Goal: Information Seeking & Learning: Learn about a topic

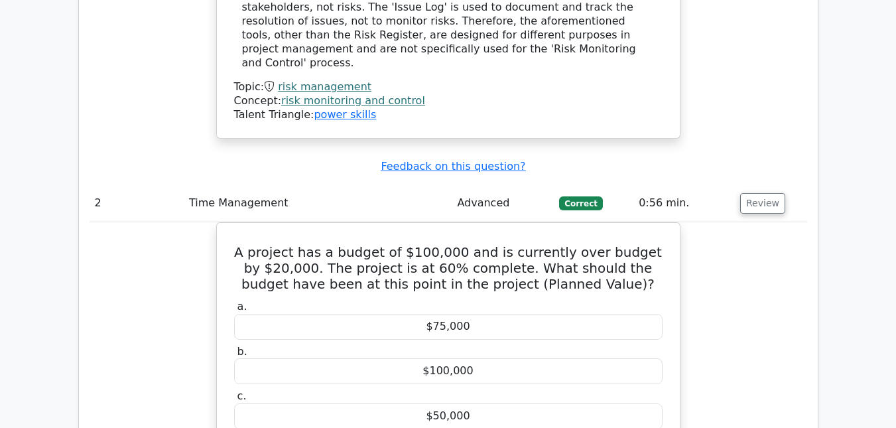
scroll to position [1976, 0]
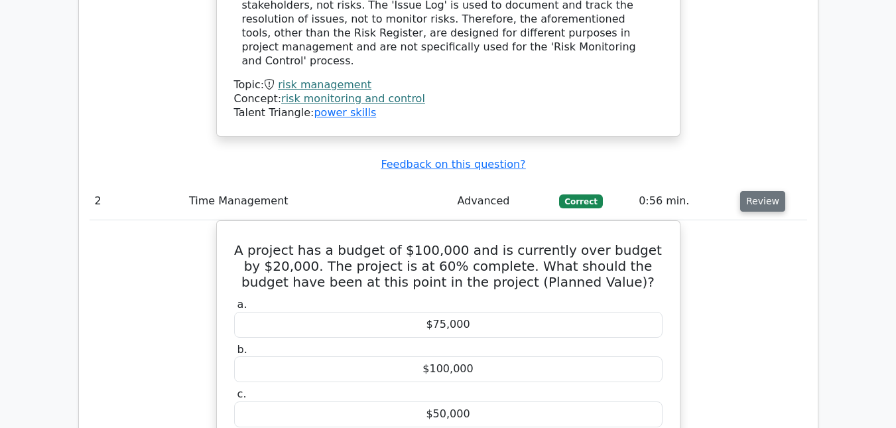
click at [766, 191] on button "Review" at bounding box center [762, 201] width 45 height 21
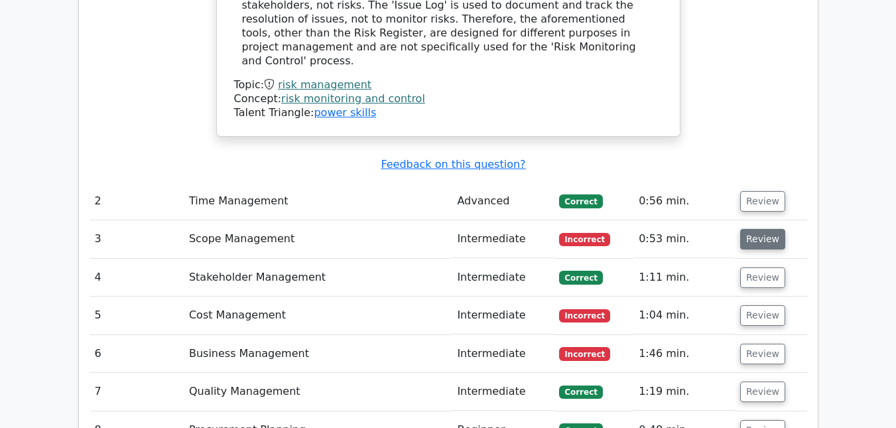
click at [752, 229] on button "Review" at bounding box center [762, 239] width 45 height 21
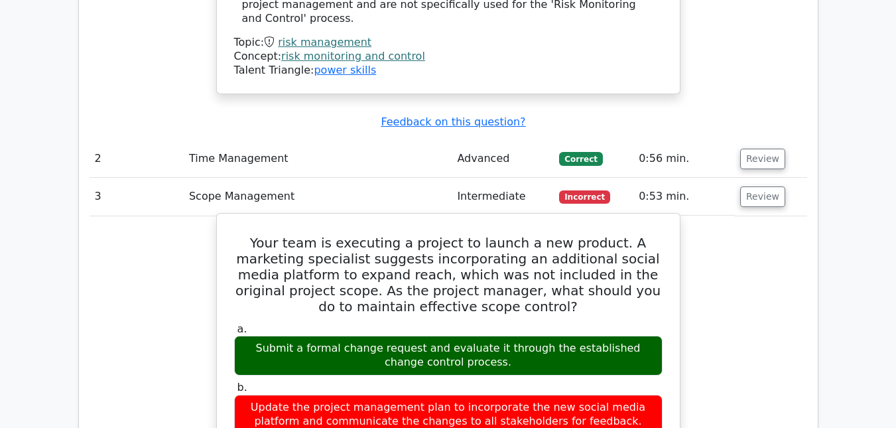
scroll to position [2021, 0]
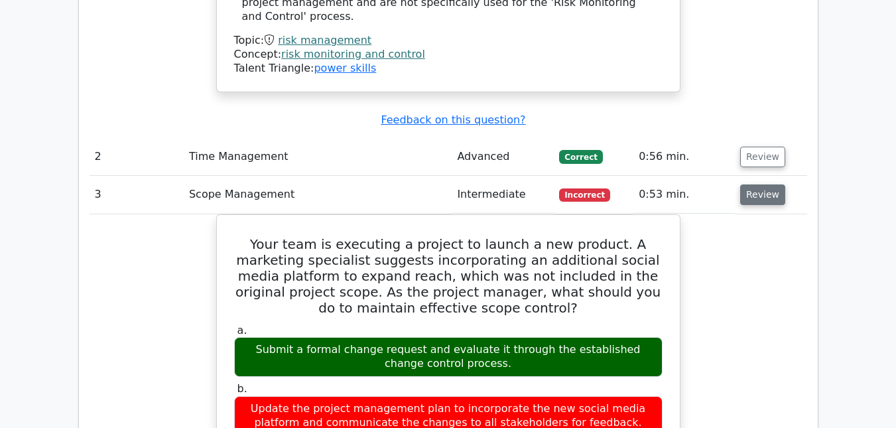
click at [759, 184] on button "Review" at bounding box center [762, 194] width 45 height 21
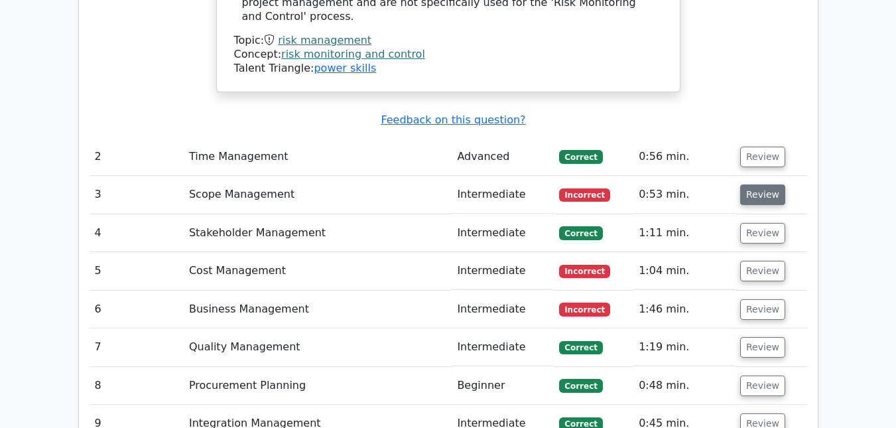
click at [759, 184] on button "Review" at bounding box center [762, 194] width 45 height 21
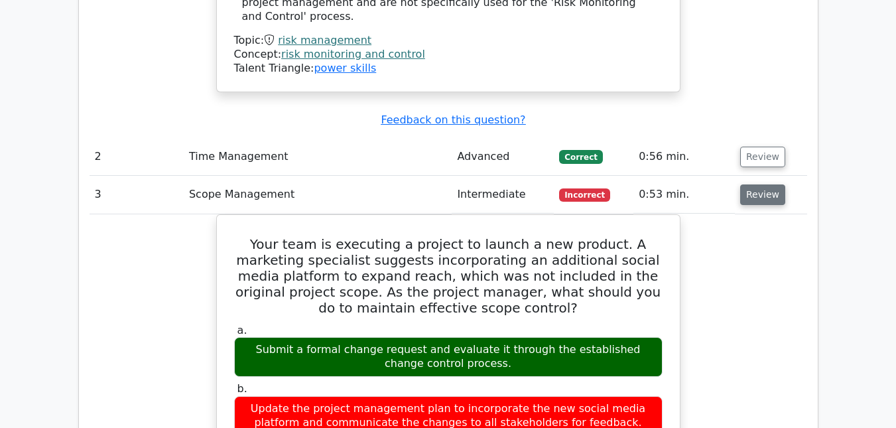
click at [759, 184] on button "Review" at bounding box center [762, 194] width 45 height 21
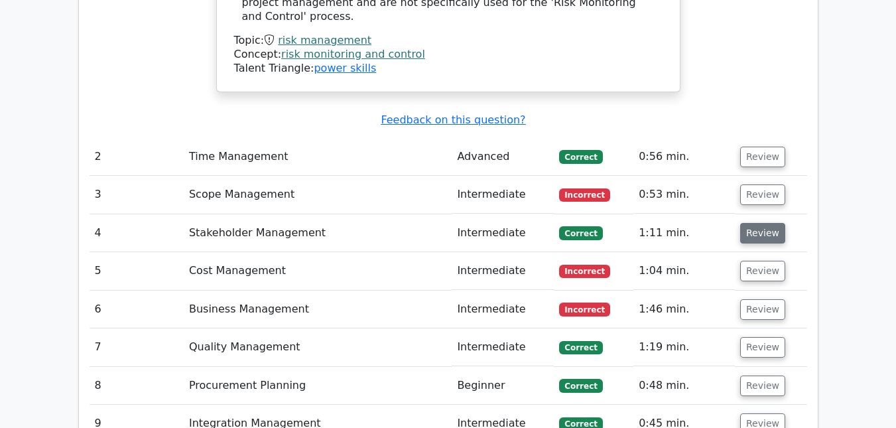
click at [759, 223] on button "Review" at bounding box center [762, 233] width 45 height 21
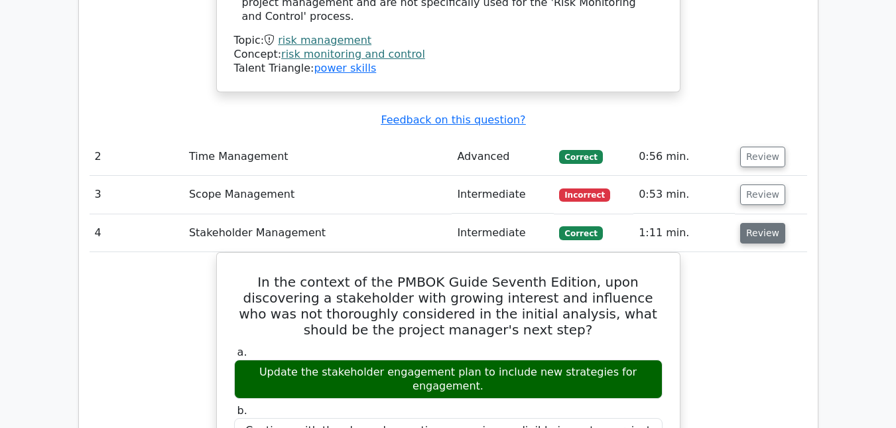
click at [759, 223] on button "Review" at bounding box center [762, 233] width 45 height 21
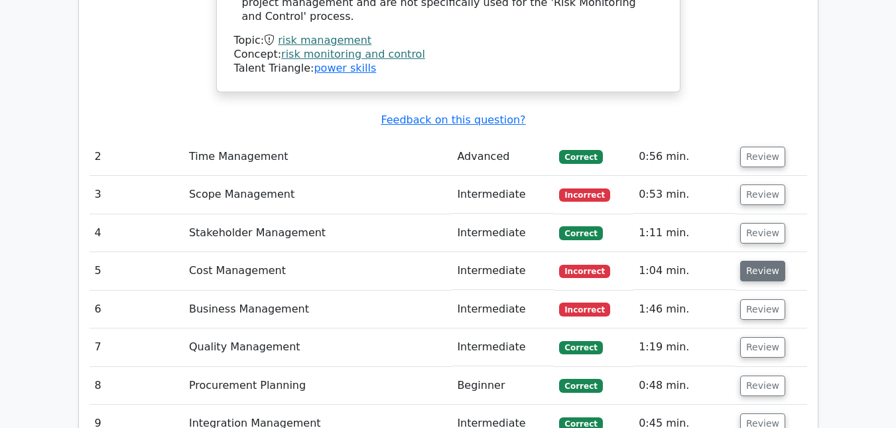
click at [760, 261] on button "Review" at bounding box center [762, 271] width 45 height 21
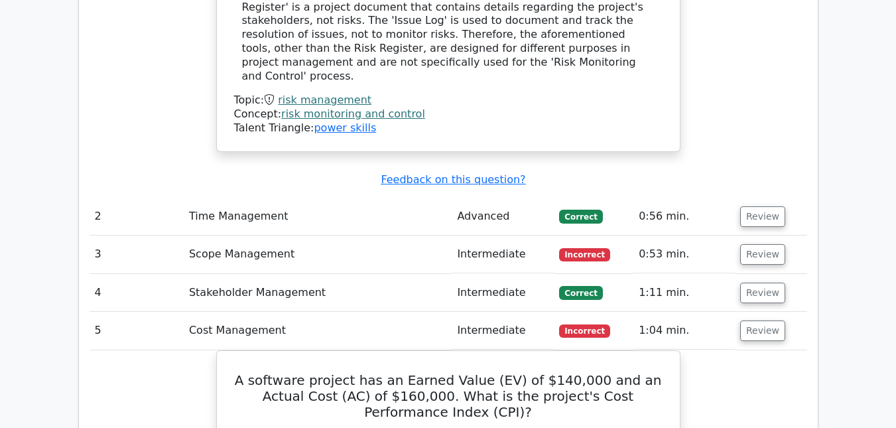
scroll to position [1962, 0]
click at [772, 320] on button "Review" at bounding box center [762, 330] width 45 height 21
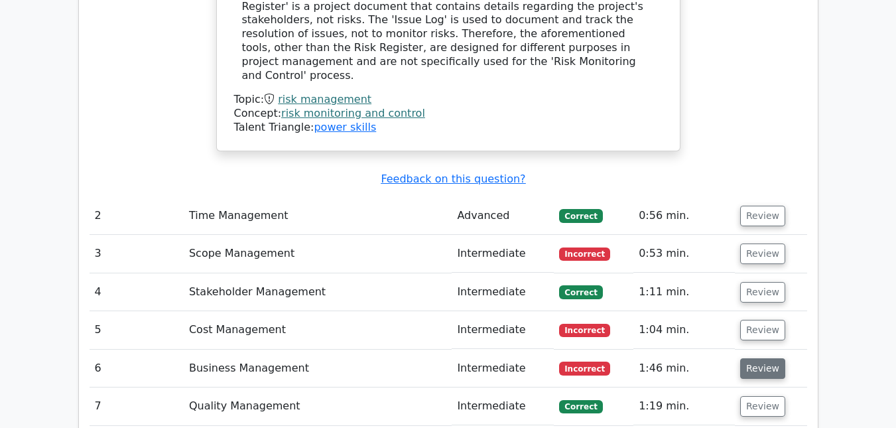
click at [764, 358] on button "Review" at bounding box center [762, 368] width 45 height 21
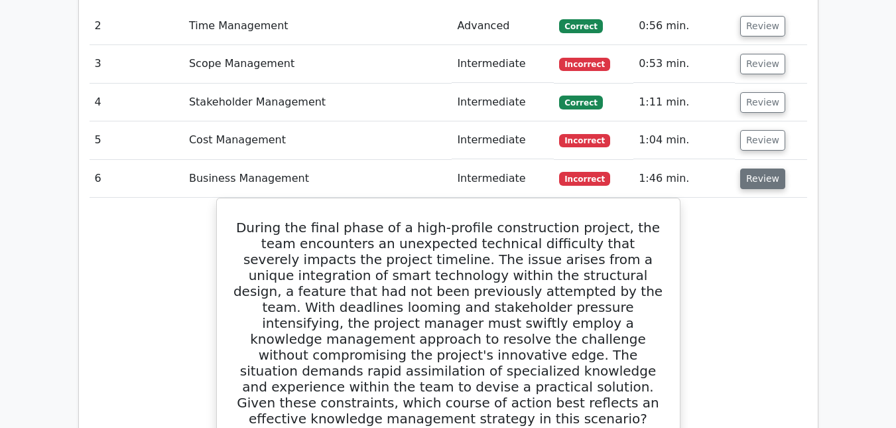
scroll to position [2150, 0]
click at [748, 169] on button "Review" at bounding box center [762, 179] width 45 height 21
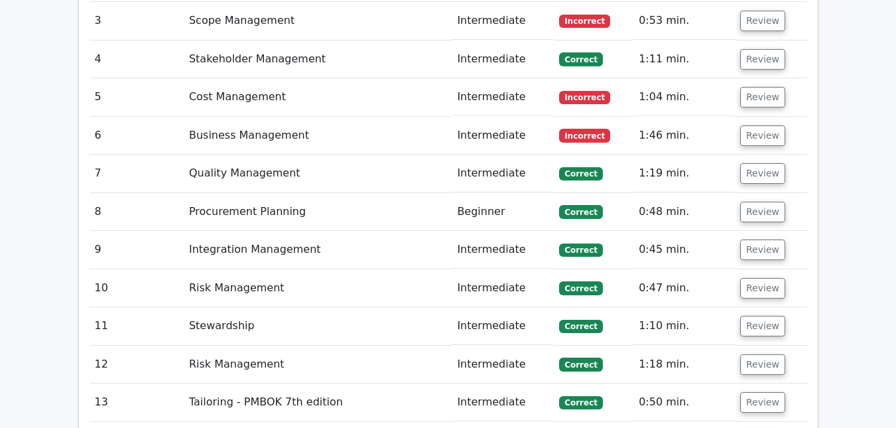
scroll to position [2195, 0]
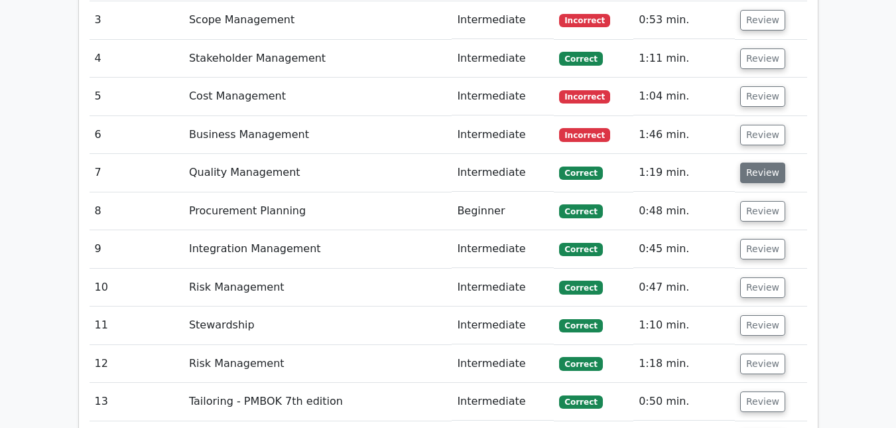
click at [750, 162] on button "Review" at bounding box center [762, 172] width 45 height 21
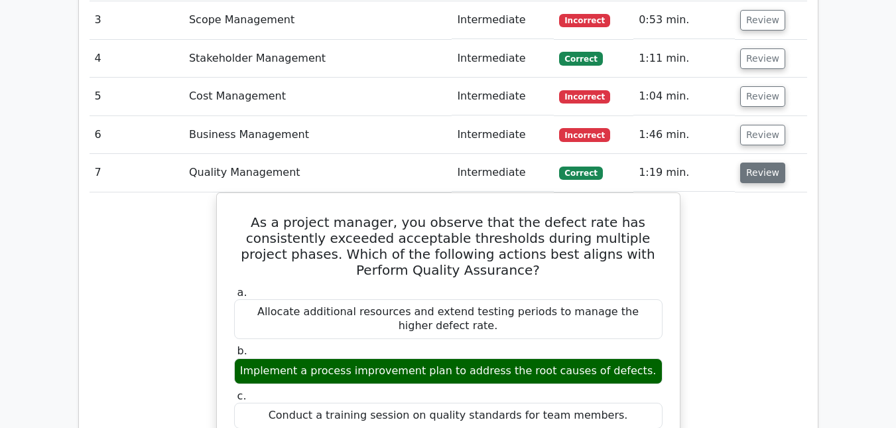
click at [750, 162] on button "Review" at bounding box center [762, 172] width 45 height 21
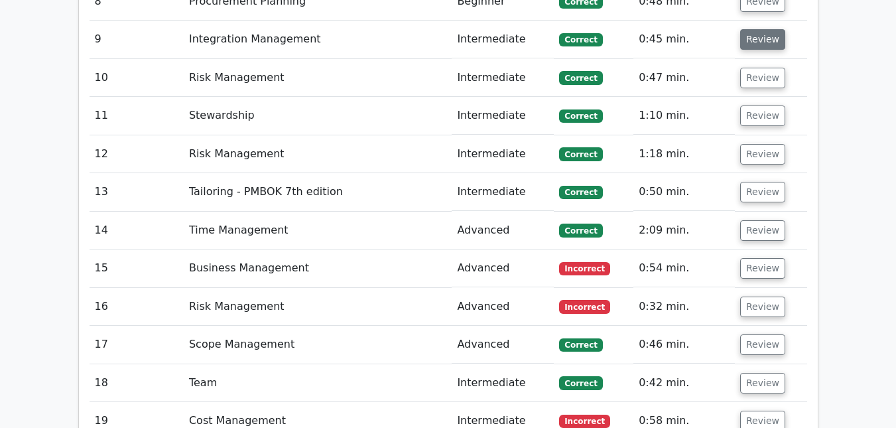
scroll to position [2405, 0]
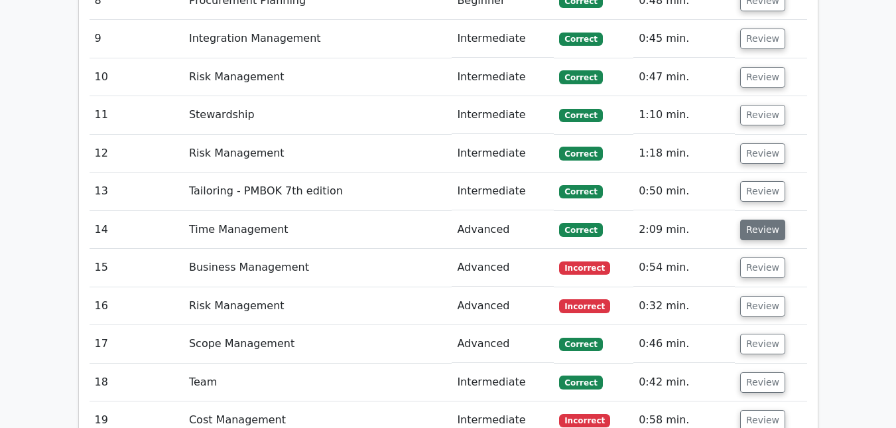
click at [759, 219] on button "Review" at bounding box center [762, 229] width 45 height 21
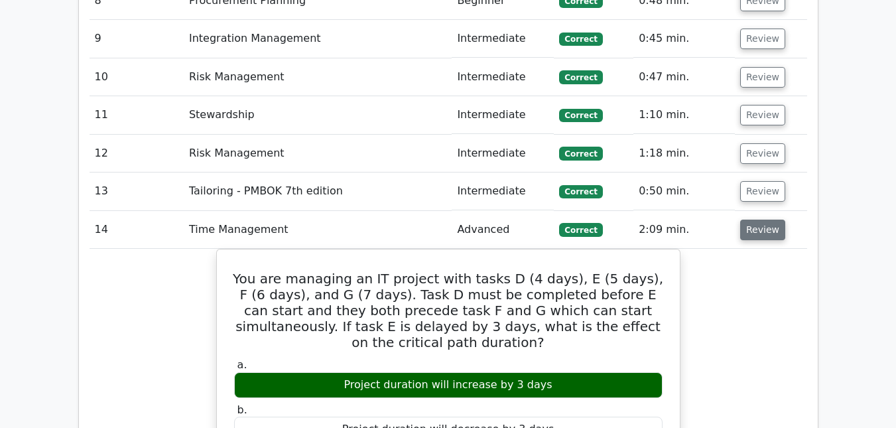
click at [759, 219] on button "Review" at bounding box center [762, 229] width 45 height 21
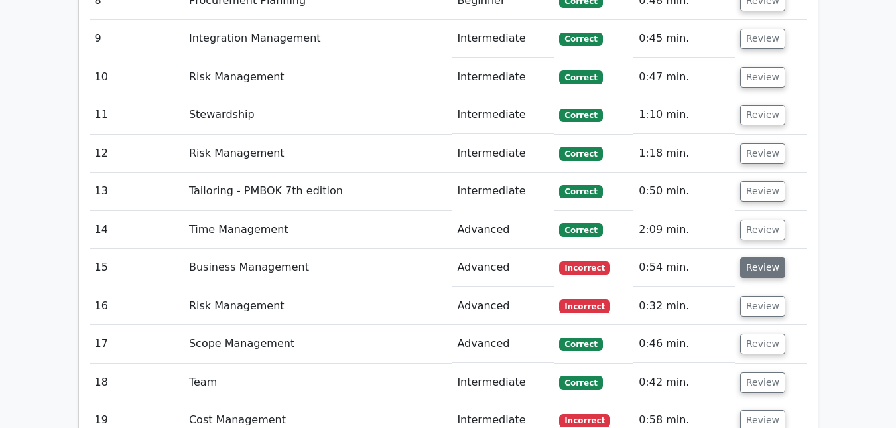
click at [752, 257] on button "Review" at bounding box center [762, 267] width 45 height 21
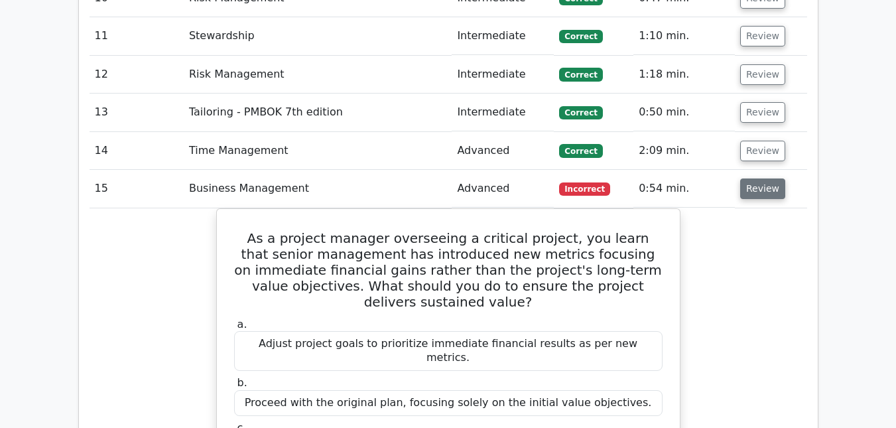
scroll to position [2485, 0]
click at [760, 178] on button "Review" at bounding box center [762, 188] width 45 height 21
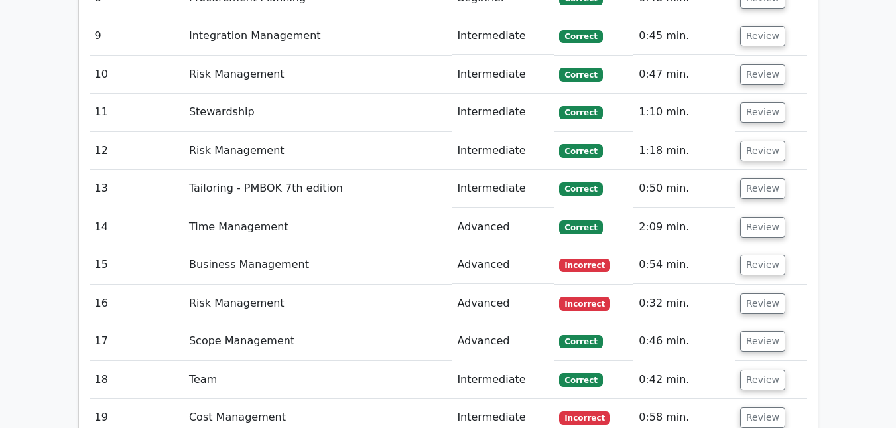
scroll to position [2408, 0]
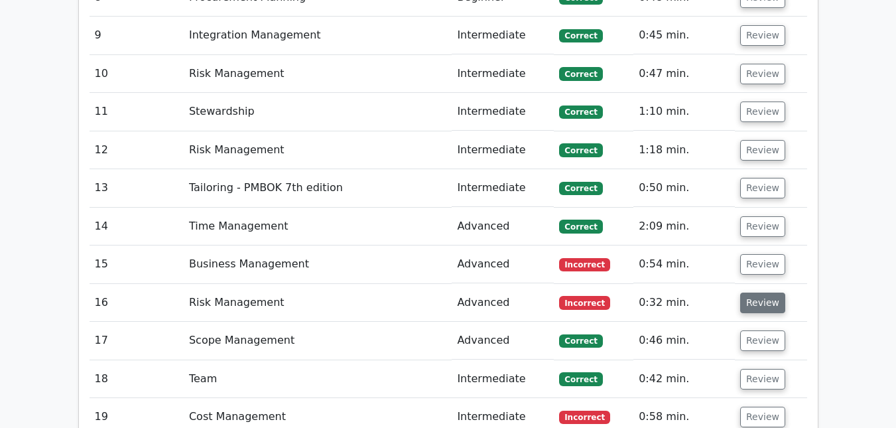
click at [763, 292] on button "Review" at bounding box center [762, 302] width 45 height 21
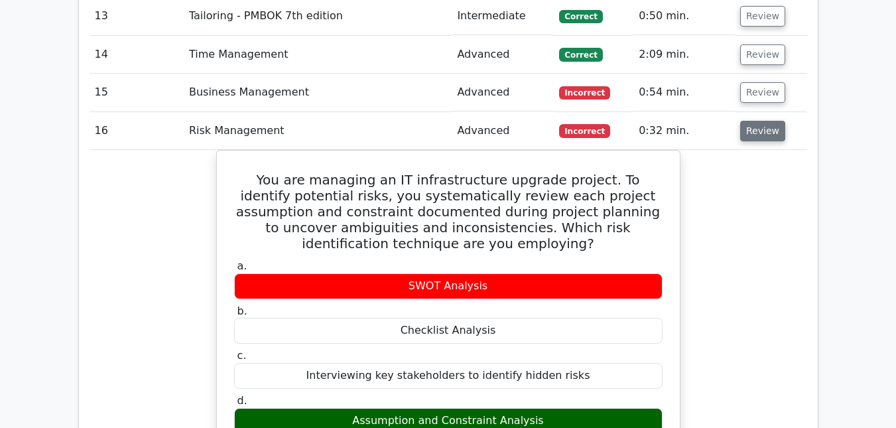
scroll to position [2578, 0]
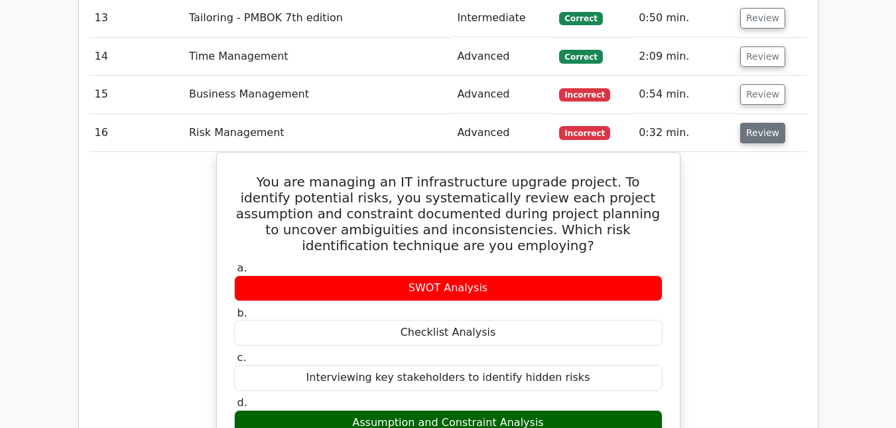
click at [758, 123] on button "Review" at bounding box center [762, 133] width 45 height 21
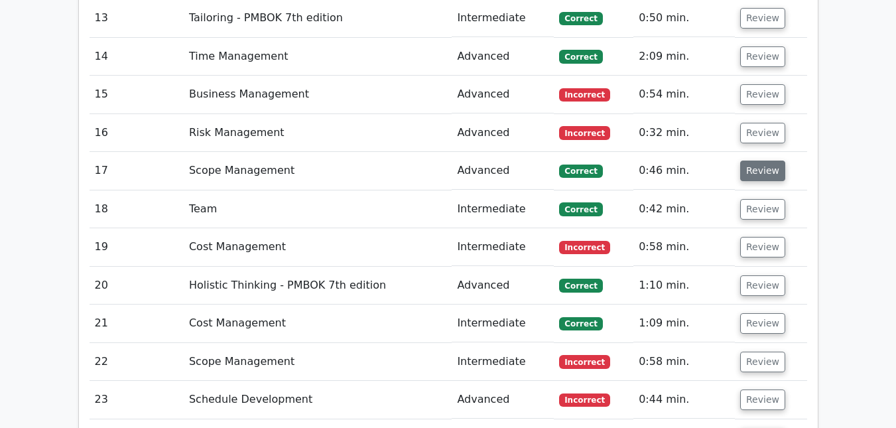
click at [747, 160] on button "Review" at bounding box center [762, 170] width 45 height 21
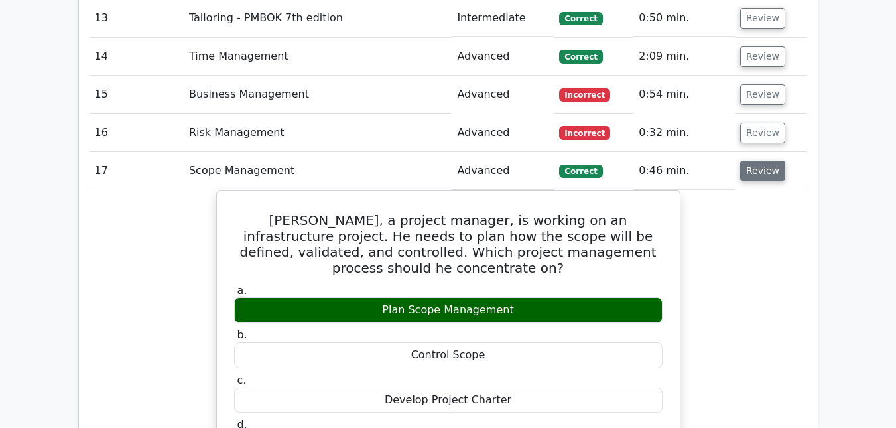
click at [747, 160] on button "Review" at bounding box center [762, 170] width 45 height 21
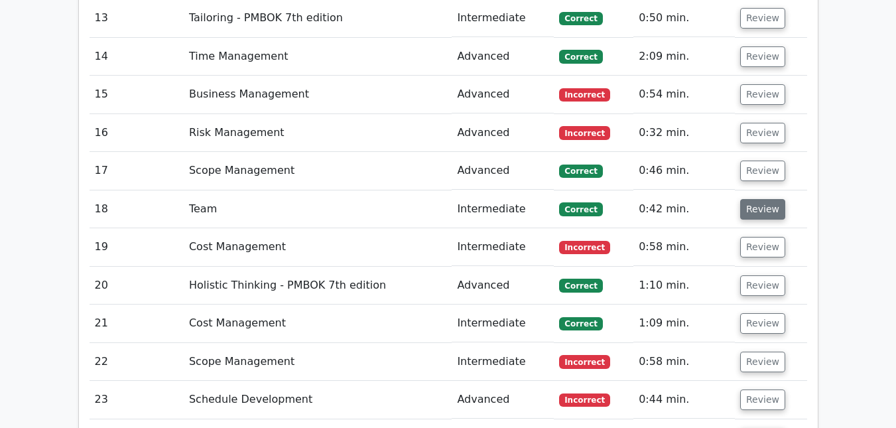
click at [753, 199] on button "Review" at bounding box center [762, 209] width 45 height 21
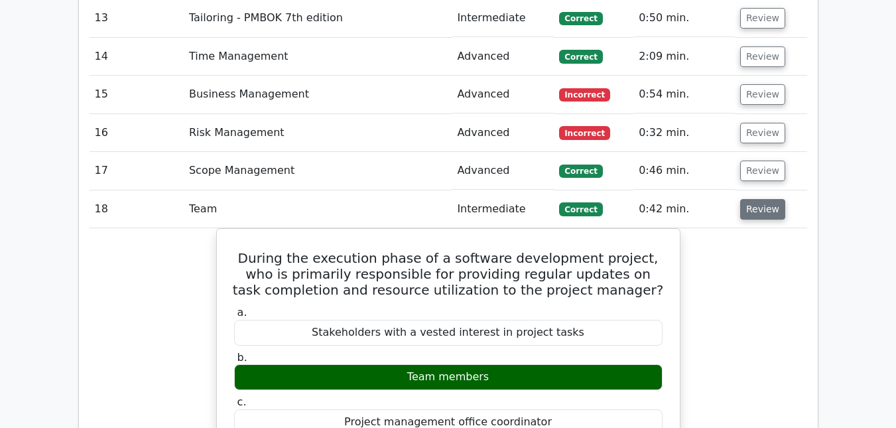
click at [753, 199] on button "Review" at bounding box center [762, 209] width 45 height 21
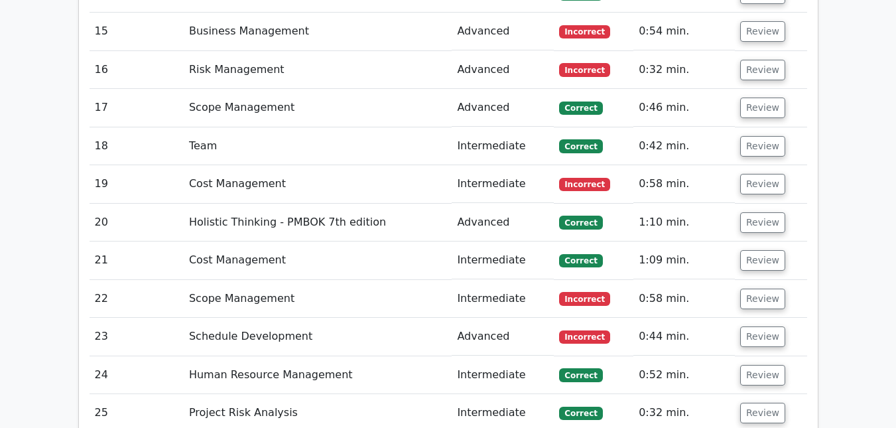
scroll to position [2644, 0]
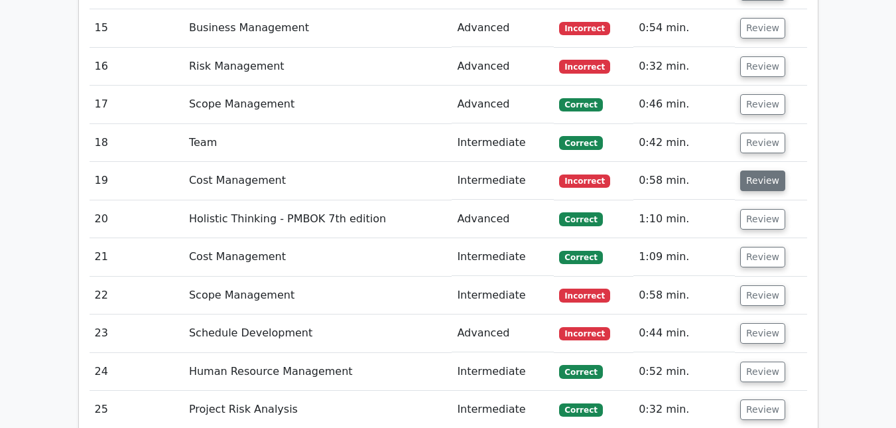
click at [754, 170] on button "Review" at bounding box center [762, 180] width 45 height 21
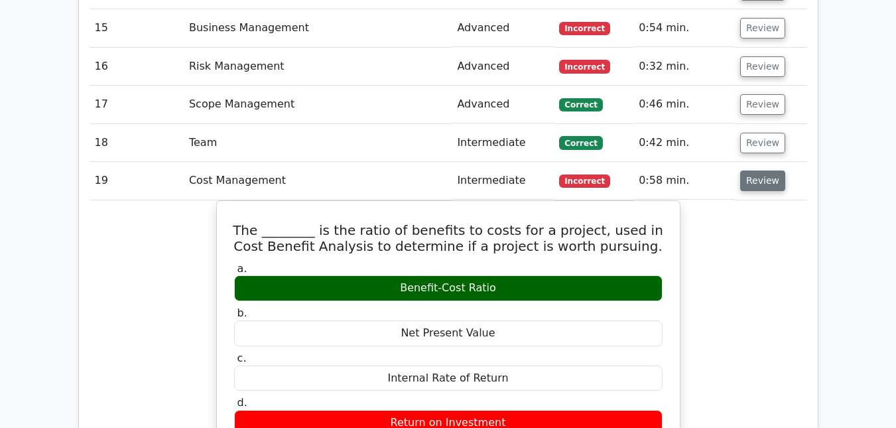
click at [754, 170] on button "Review" at bounding box center [762, 180] width 45 height 21
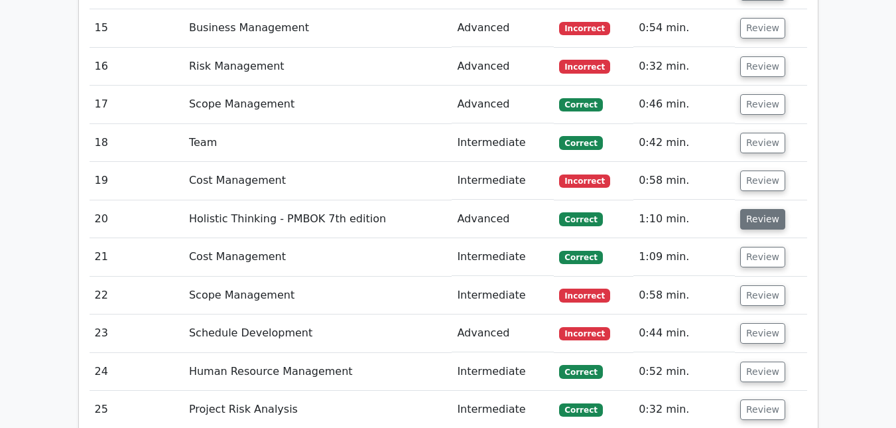
click at [765, 209] on button "Review" at bounding box center [762, 219] width 45 height 21
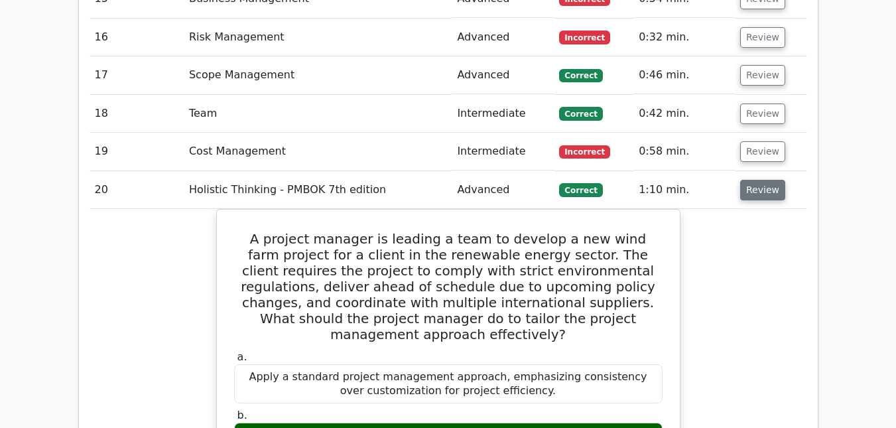
scroll to position [2673, 0]
click at [762, 180] on button "Review" at bounding box center [762, 190] width 45 height 21
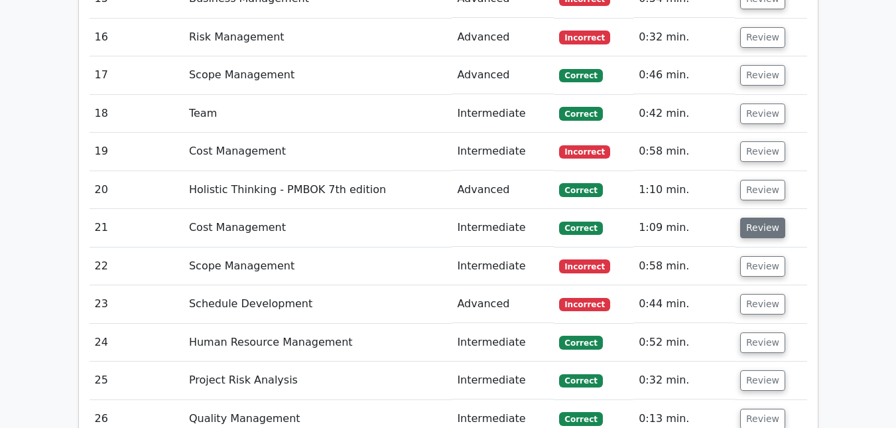
click at [756, 217] on button "Review" at bounding box center [762, 227] width 45 height 21
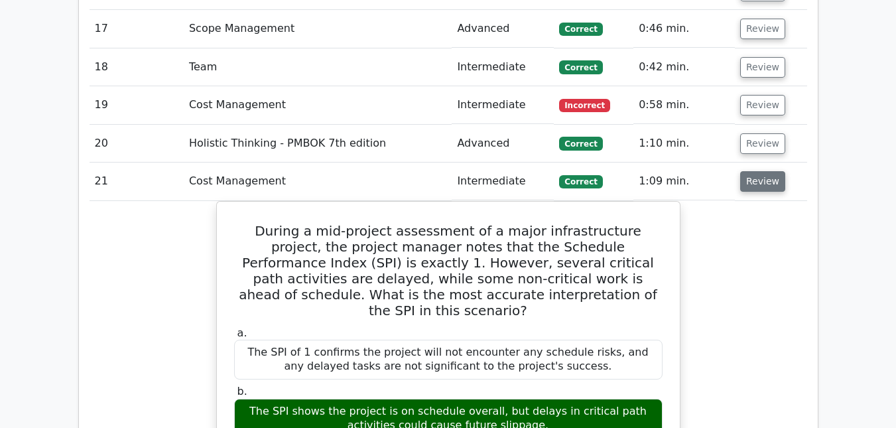
scroll to position [2716, 0]
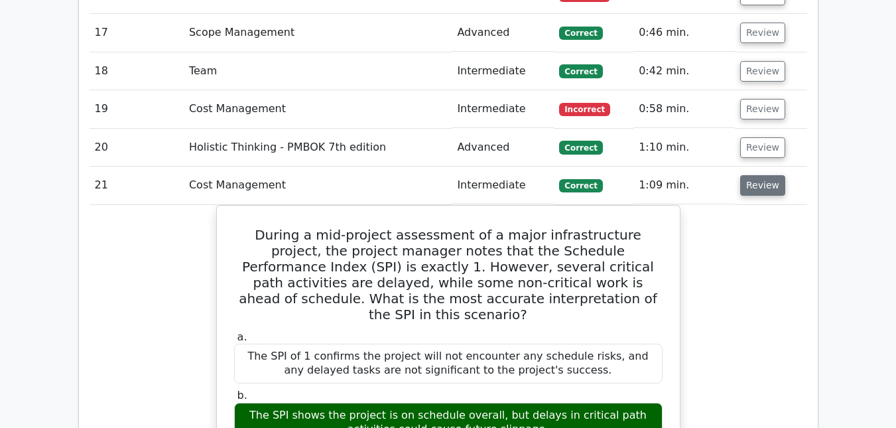
click at [768, 175] on button "Review" at bounding box center [762, 185] width 45 height 21
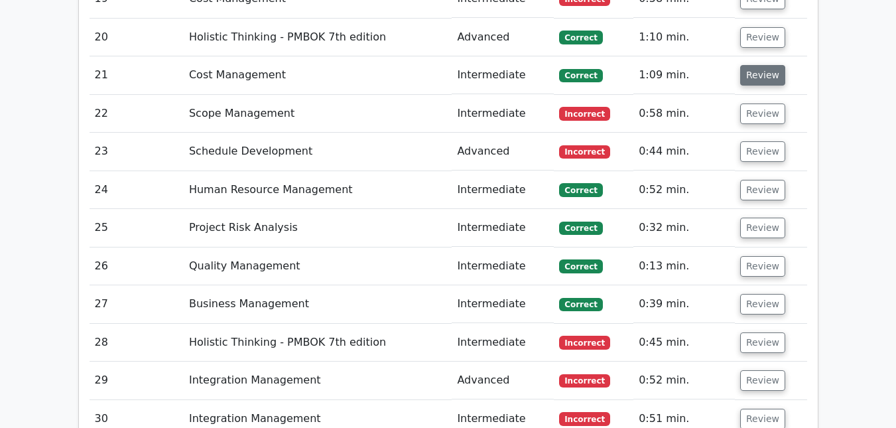
scroll to position [2827, 0]
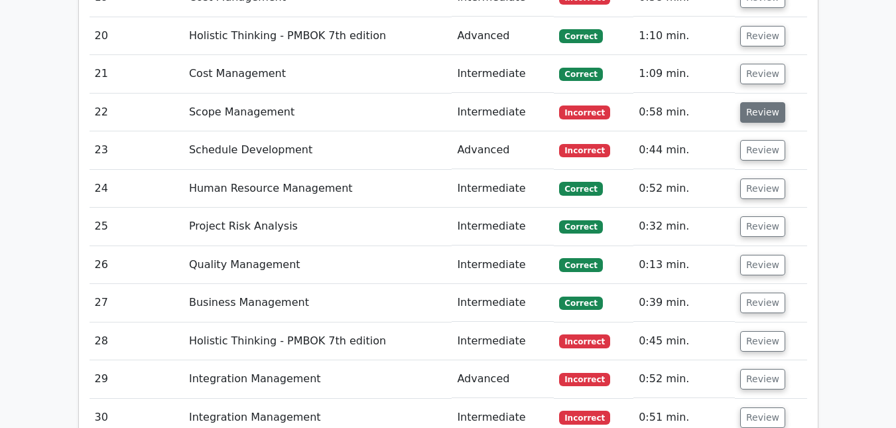
click at [758, 102] on button "Review" at bounding box center [762, 112] width 45 height 21
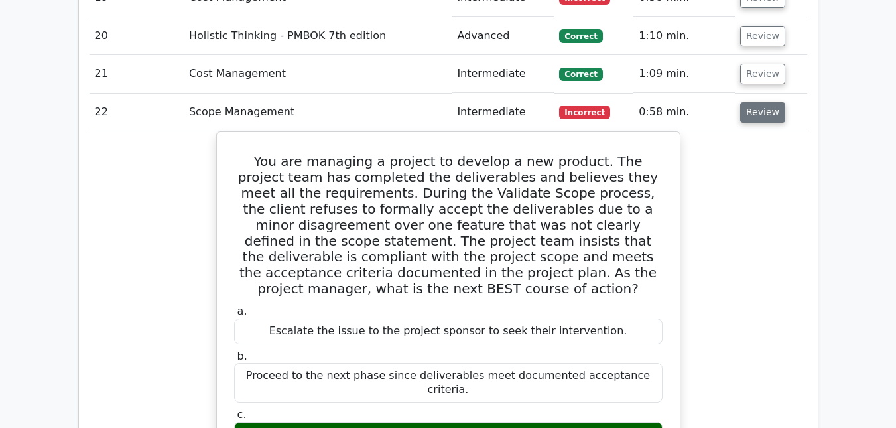
click at [758, 102] on button "Review" at bounding box center [762, 112] width 45 height 21
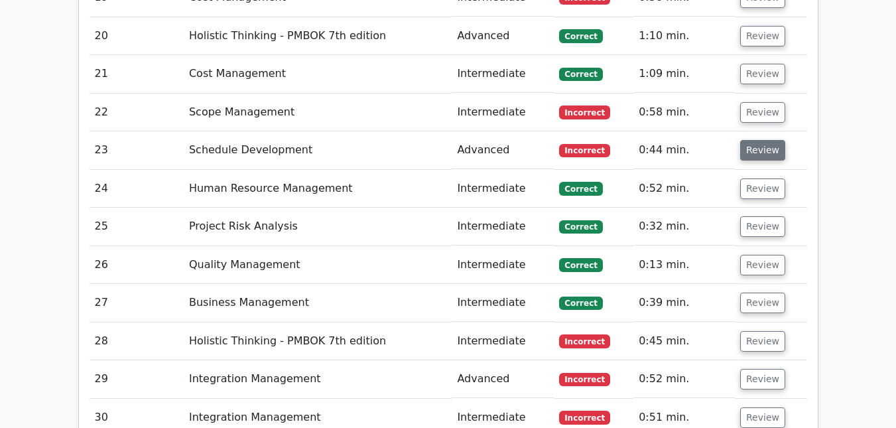
click at [756, 140] on button "Review" at bounding box center [762, 150] width 45 height 21
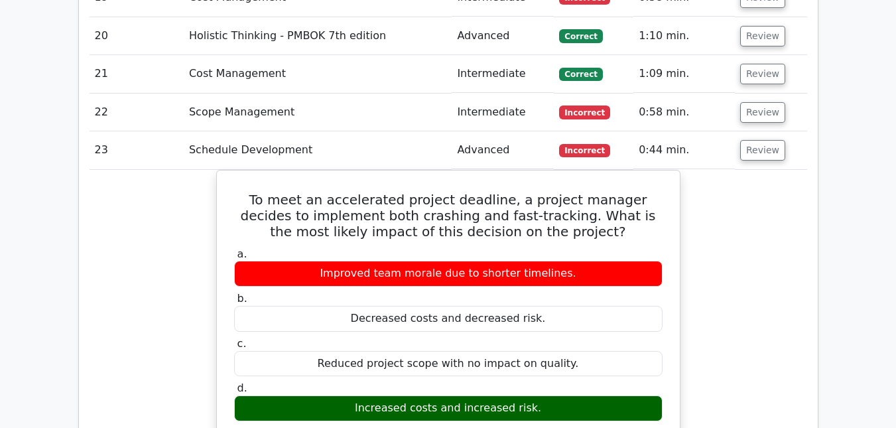
click at [740, 140] on button "Review" at bounding box center [762, 150] width 45 height 21
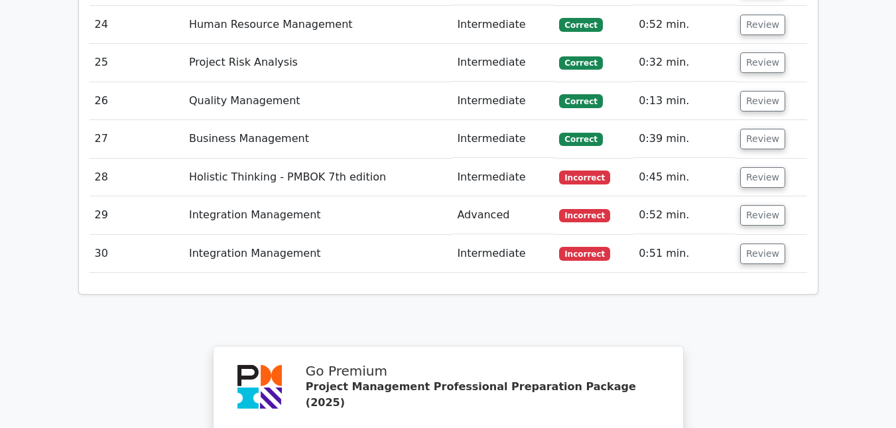
scroll to position [2992, 0]
click at [752, 166] on button "Review" at bounding box center [762, 176] width 45 height 21
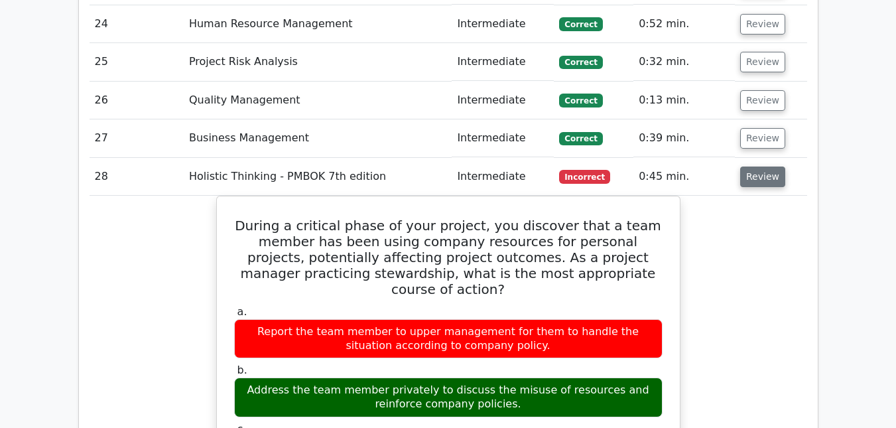
click at [752, 166] on button "Review" at bounding box center [762, 176] width 45 height 21
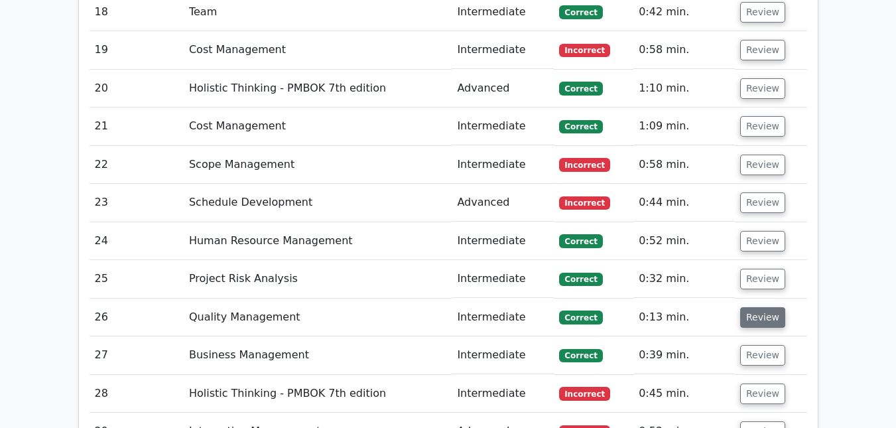
scroll to position [2776, 0]
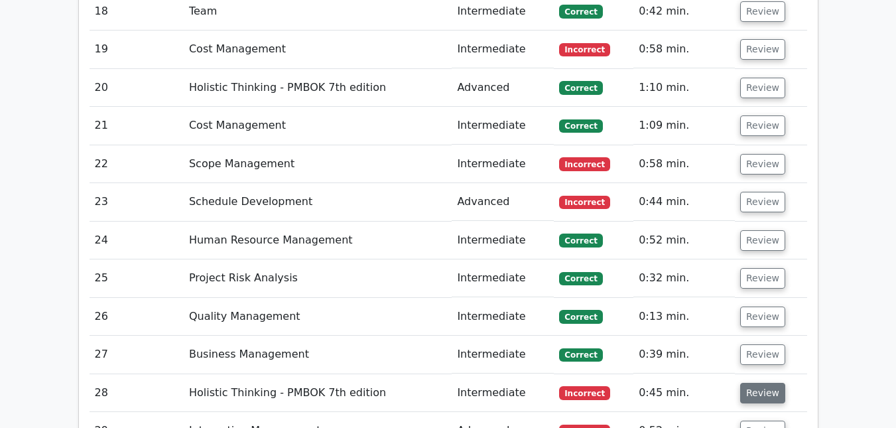
click at [746, 382] on button "Review" at bounding box center [762, 392] width 45 height 21
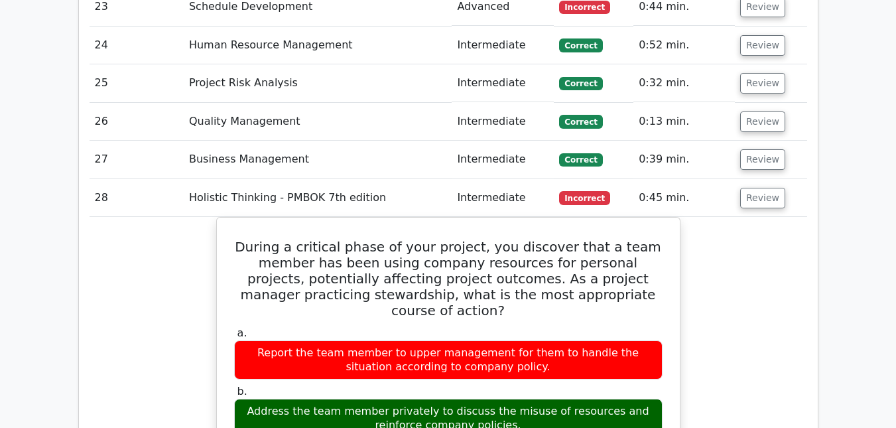
scroll to position [2972, 0]
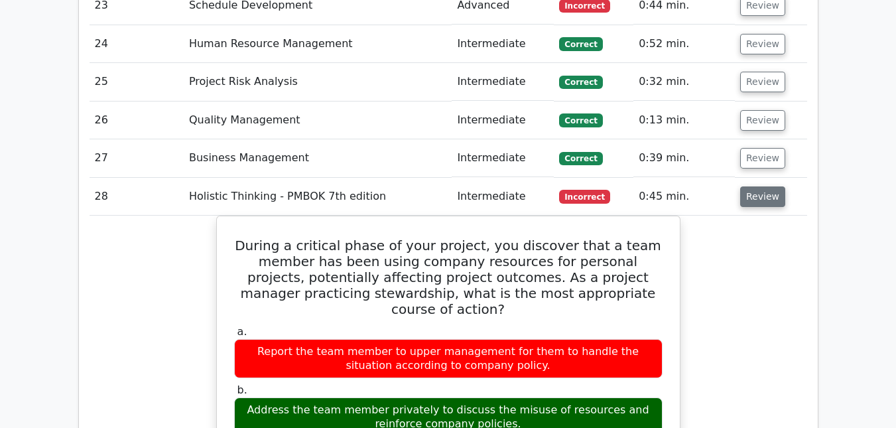
click at [747, 186] on button "Review" at bounding box center [762, 196] width 45 height 21
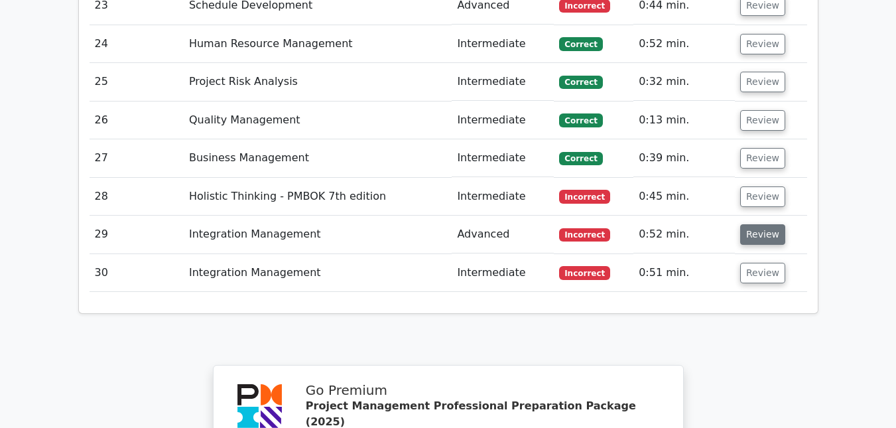
click at [768, 224] on button "Review" at bounding box center [762, 234] width 45 height 21
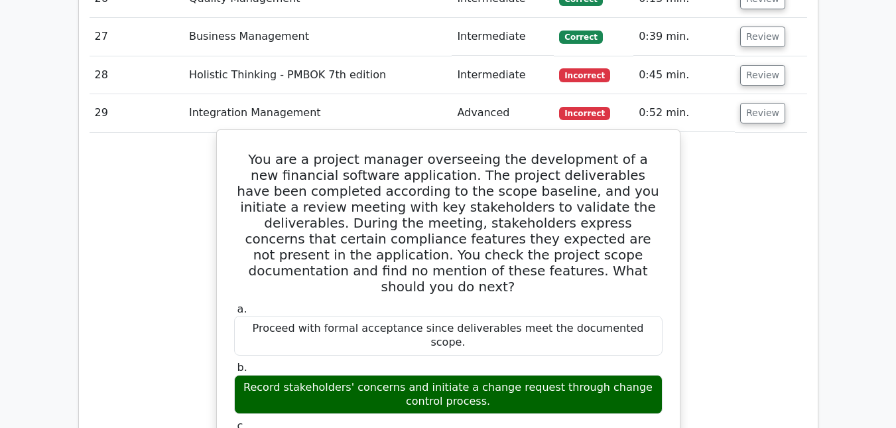
scroll to position [3094, 0]
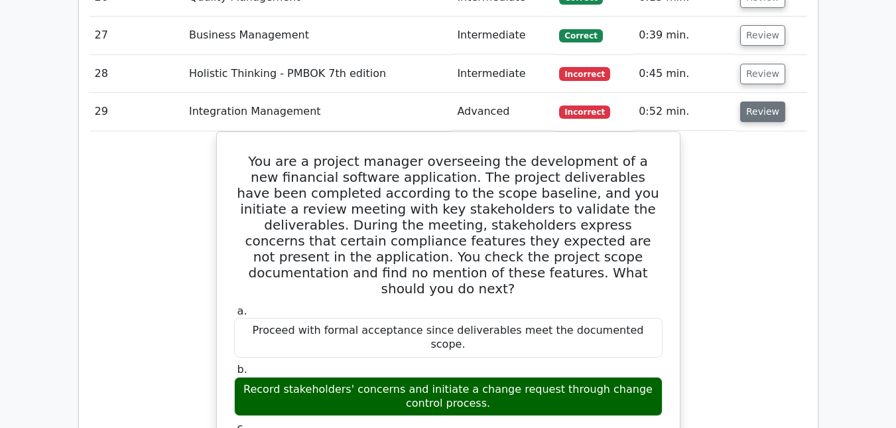
click at [756, 101] on button "Review" at bounding box center [762, 111] width 45 height 21
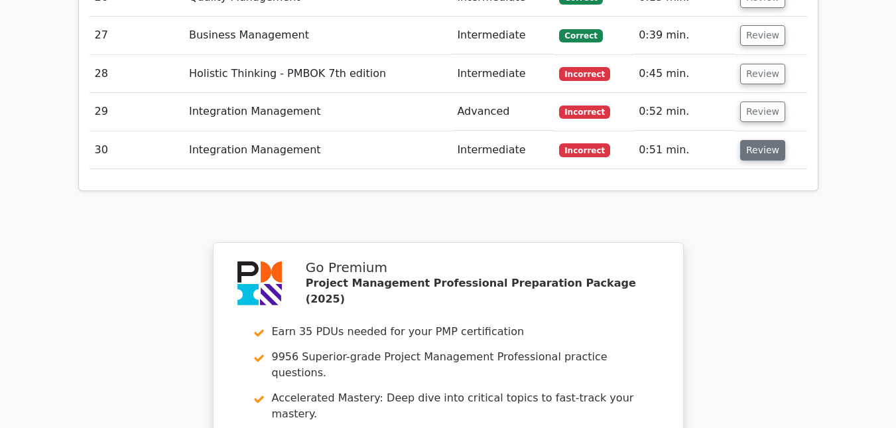
click at [750, 140] on button "Review" at bounding box center [762, 150] width 45 height 21
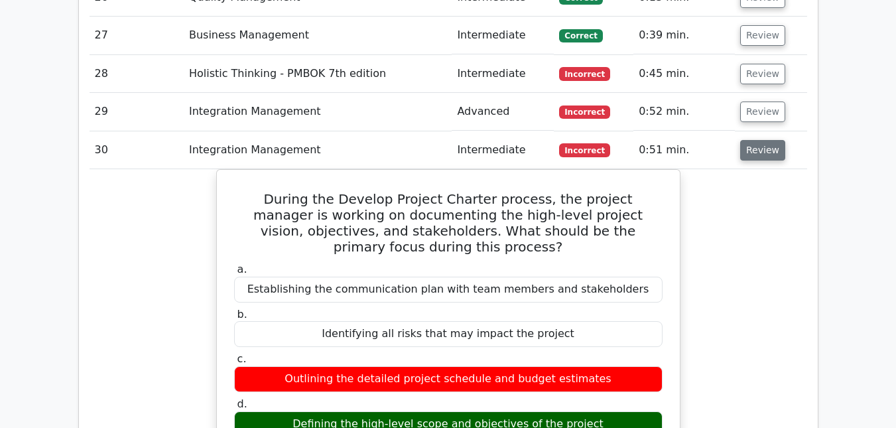
click at [750, 140] on button "Review" at bounding box center [762, 150] width 45 height 21
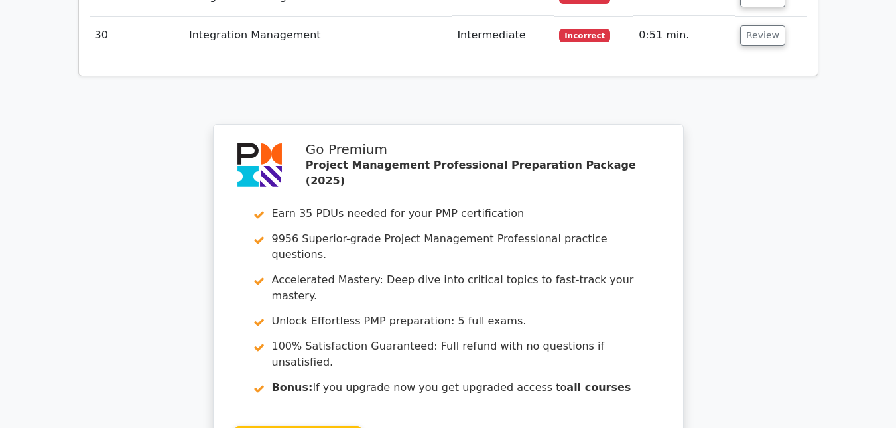
scroll to position [3406, 0]
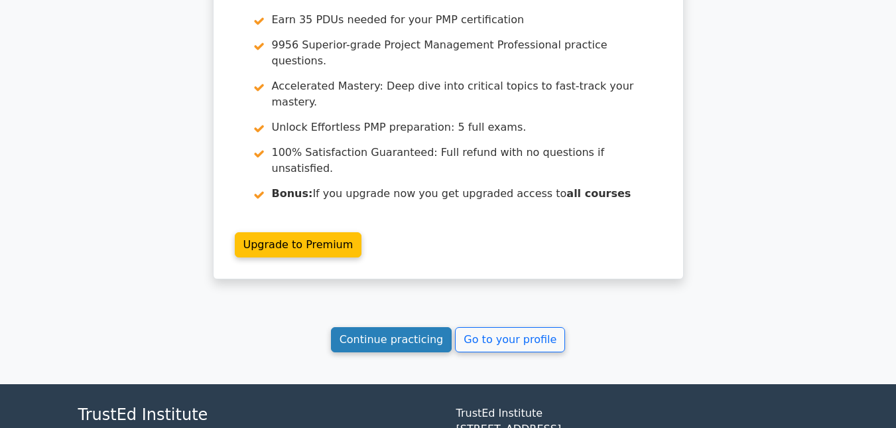
click at [410, 327] on link "Continue practicing" at bounding box center [391, 339] width 121 height 25
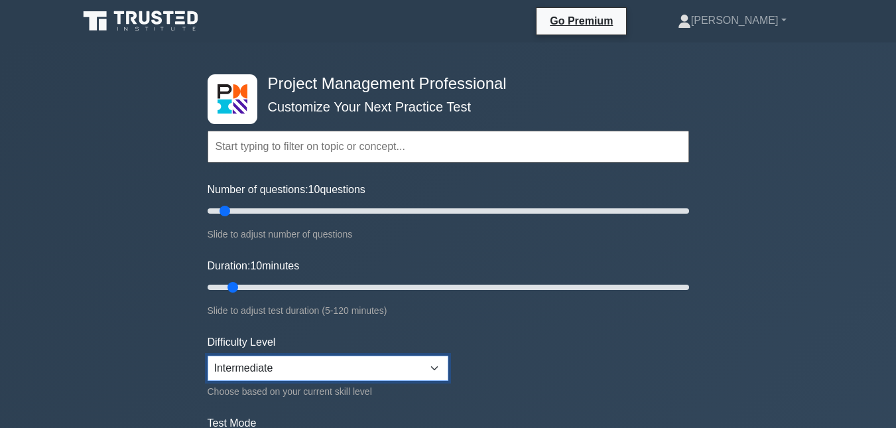
click at [433, 369] on select "Beginner Intermediate Expert" at bounding box center [327, 367] width 241 height 25
select select "expert"
click at [207, 355] on select "Beginner Intermediate Expert" at bounding box center [327, 367] width 241 height 25
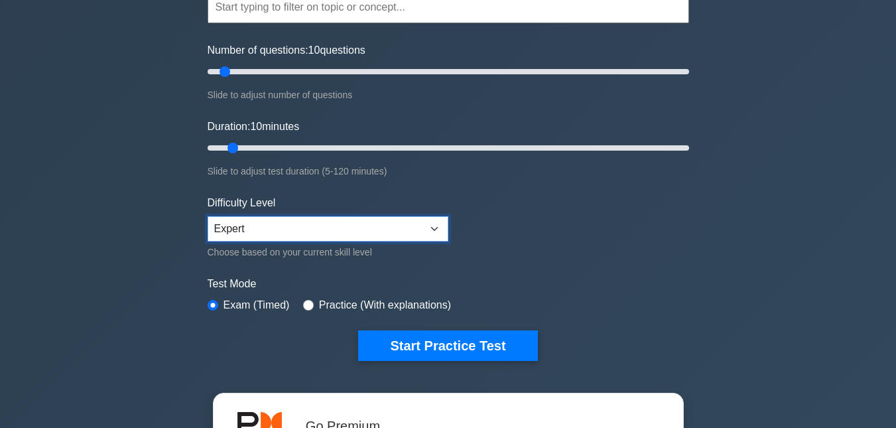
scroll to position [141, 0]
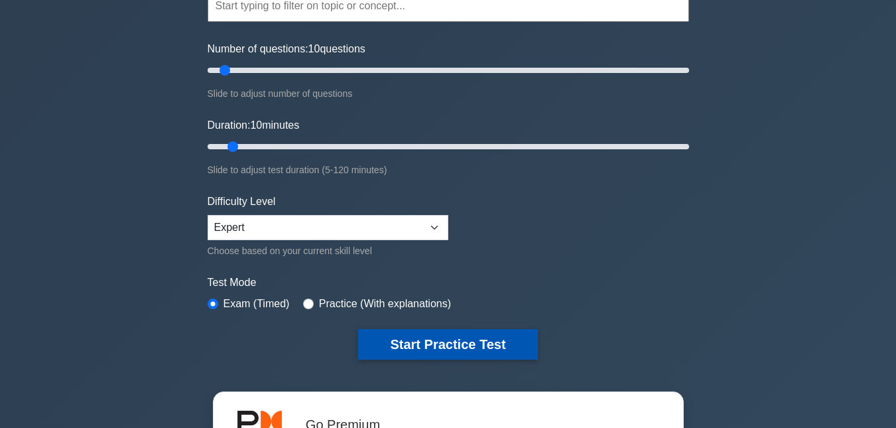
click at [438, 348] on button "Start Practice Test" at bounding box center [447, 344] width 179 height 30
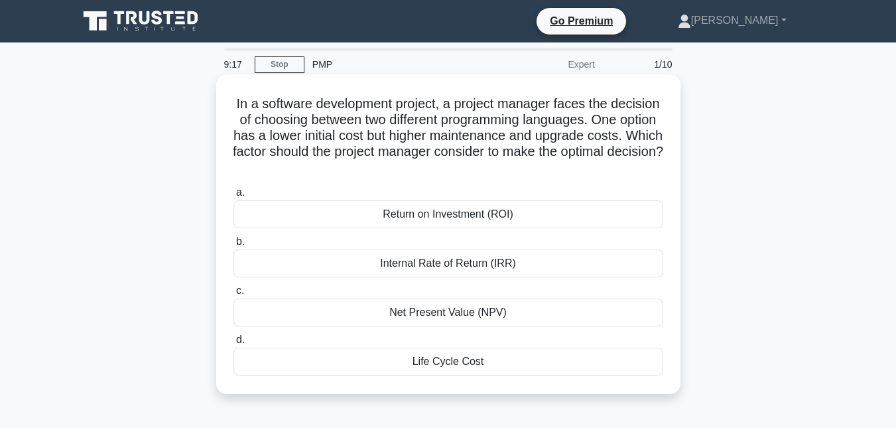
click at [435, 355] on div "Life Cycle Cost" at bounding box center [448, 361] width 430 height 28
click at [233, 344] on input "d. Life Cycle Cost" at bounding box center [233, 339] width 0 height 9
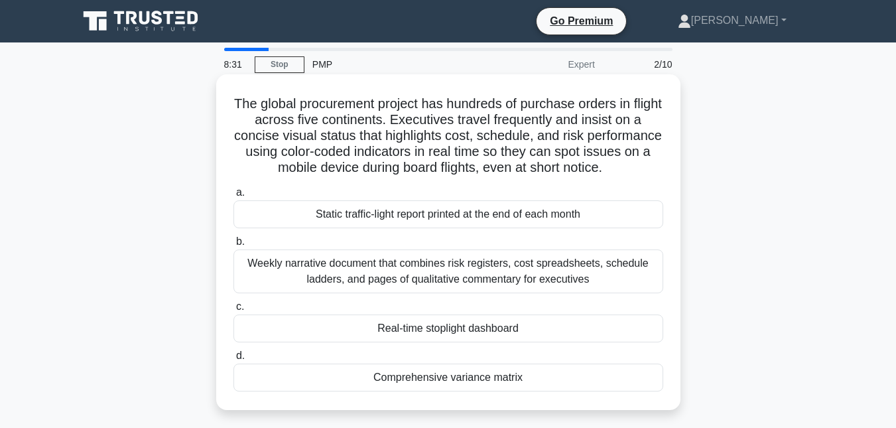
click at [448, 281] on div "Weekly narrative document that combines risk registers, cost spreadsheets, sche…" at bounding box center [448, 271] width 430 height 44
click at [233, 246] on input "b. Weekly narrative document that combines risk registers, cost spreadsheets, s…" at bounding box center [233, 241] width 0 height 9
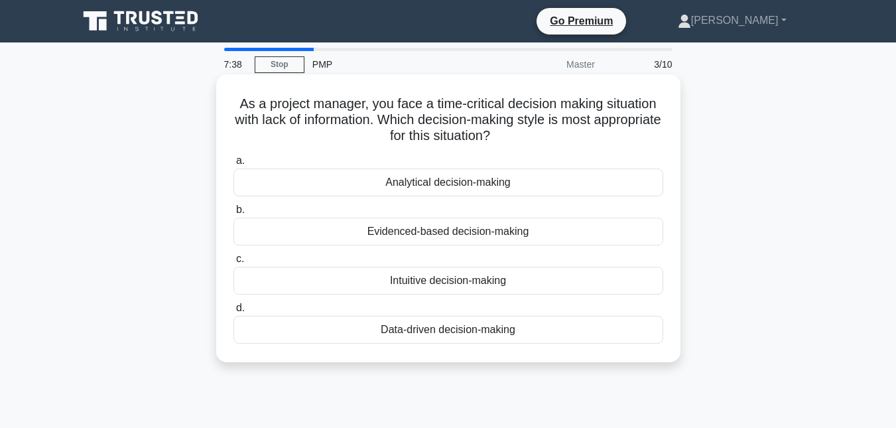
click at [463, 329] on div "Data-driven decision-making" at bounding box center [448, 330] width 430 height 28
click at [233, 312] on input "d. Data-driven decision-making" at bounding box center [233, 308] width 0 height 9
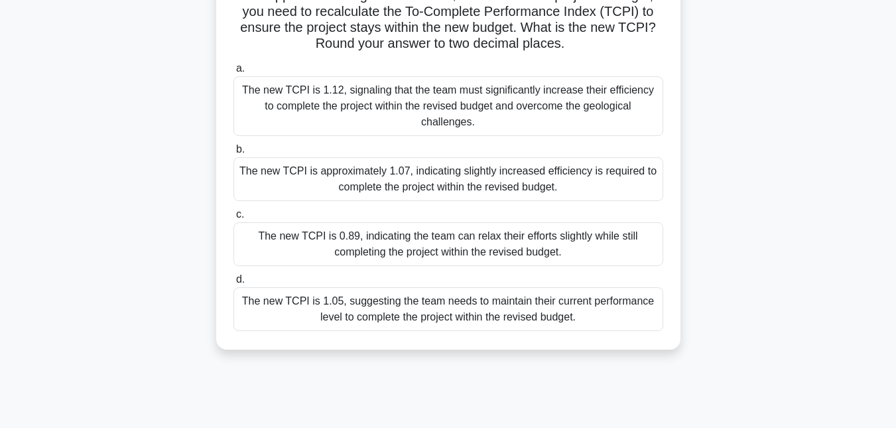
scroll to position [176, 0]
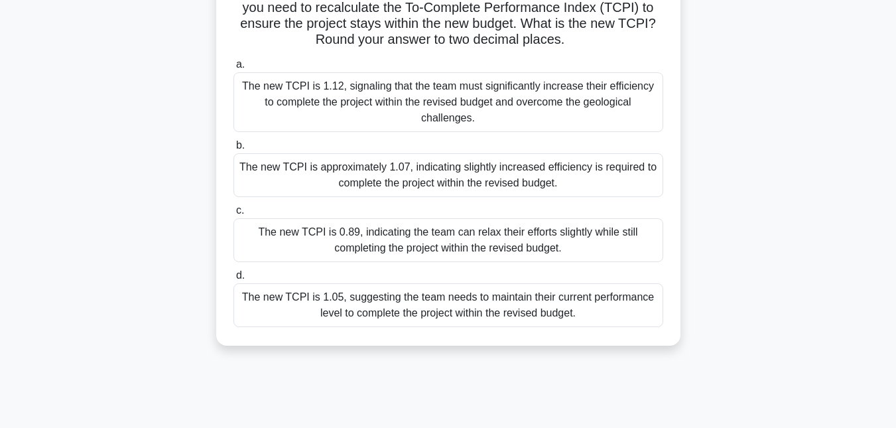
click at [490, 168] on div "The new TCPI is approximately 1.07, indicating slightly increased efficiency is…" at bounding box center [448, 175] width 430 height 44
click at [233, 150] on input "b. The new TCPI is approximately 1.07, indicating slightly increased efficiency…" at bounding box center [233, 145] width 0 height 9
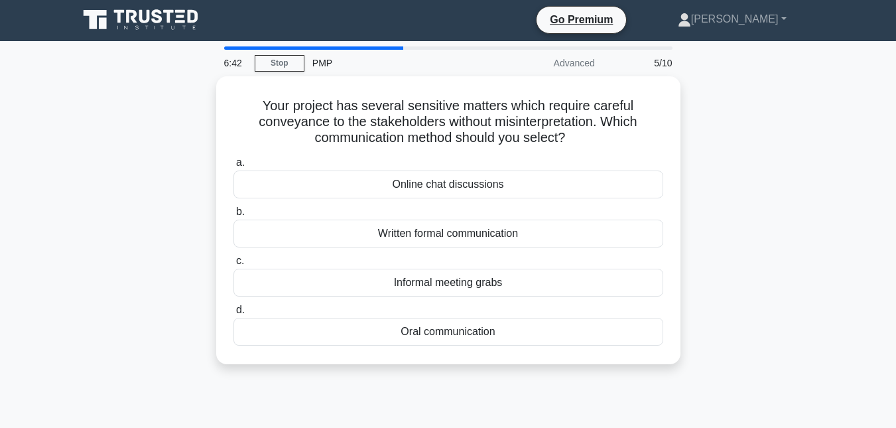
scroll to position [0, 0]
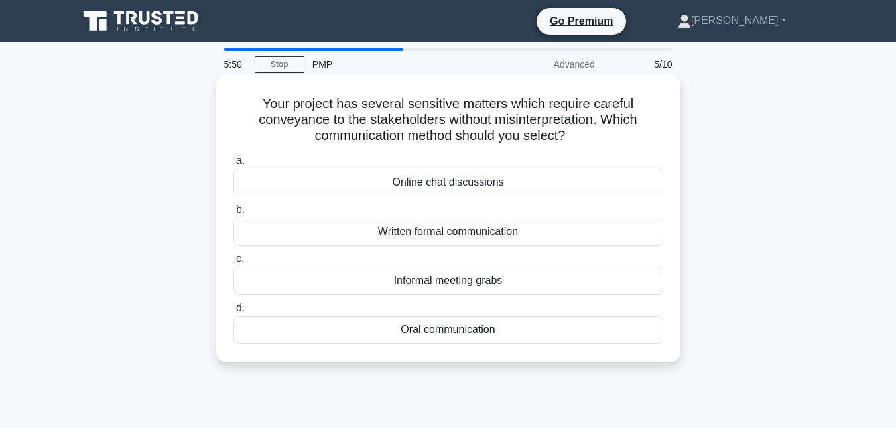
click at [455, 282] on div "Informal meeting grabs" at bounding box center [448, 280] width 430 height 28
click at [233, 263] on input "c. Informal meeting grabs" at bounding box center [233, 259] width 0 height 9
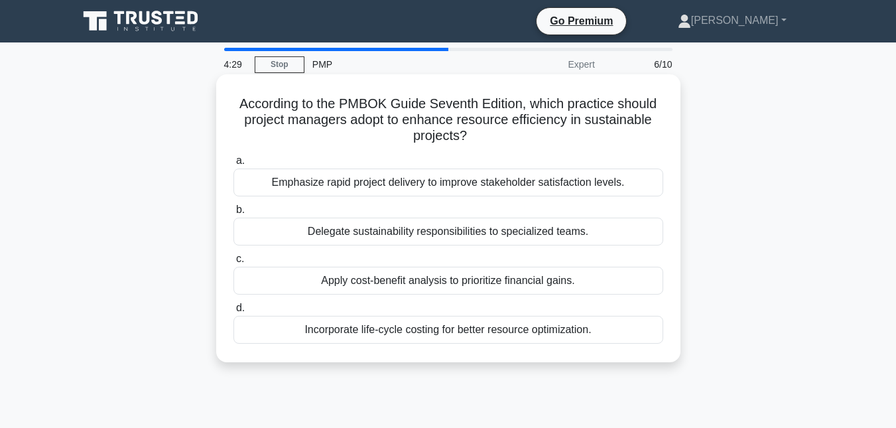
click at [424, 337] on div "Incorporate life-cycle costing for better resource optimization." at bounding box center [448, 330] width 430 height 28
click at [233, 312] on input "d. Incorporate life-cycle costing for better resource optimization." at bounding box center [233, 308] width 0 height 9
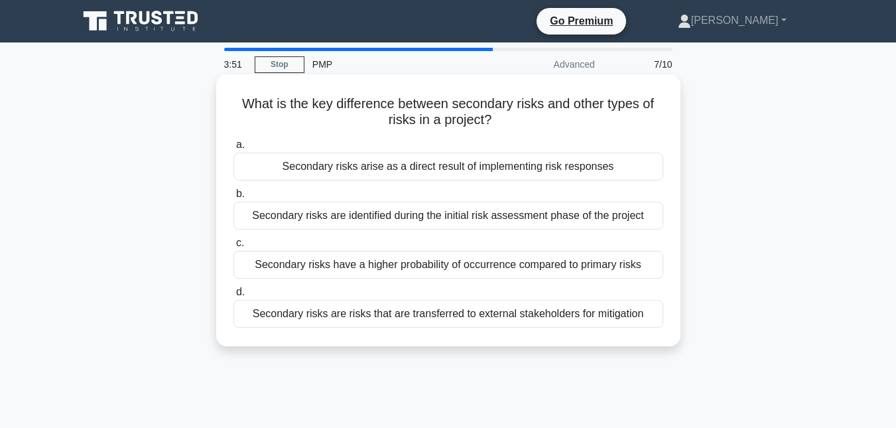
click at [429, 221] on div "Secondary risks are identified during the initial risk assessment phase of the …" at bounding box center [448, 216] width 430 height 28
click at [233, 198] on input "b. Secondary risks are identified during the initial risk assessment phase of t…" at bounding box center [233, 194] width 0 height 9
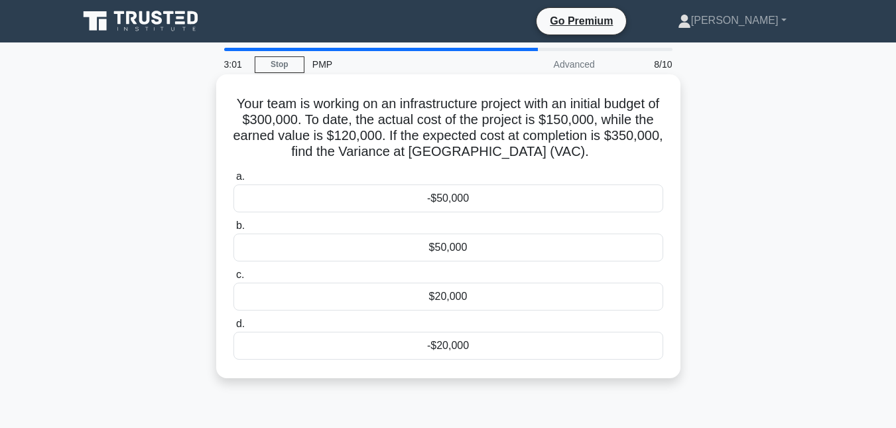
click at [429, 249] on div "$50,000" at bounding box center [448, 247] width 430 height 28
click at [233, 230] on input "b. $50,000" at bounding box center [233, 225] width 0 height 9
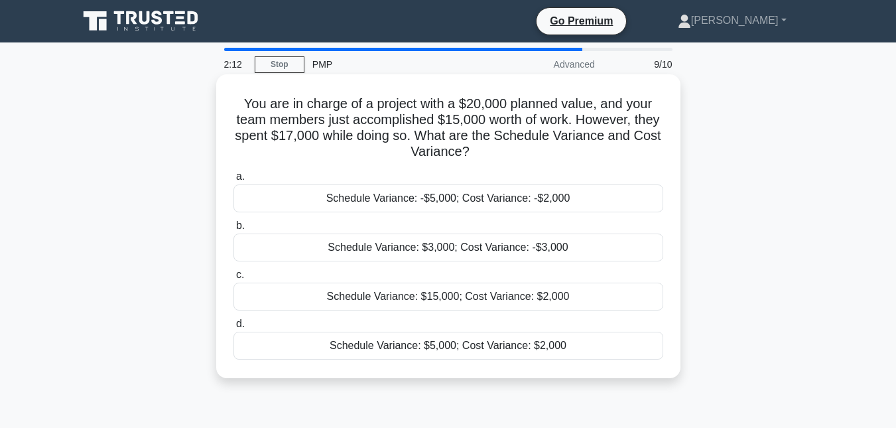
click at [599, 250] on div "Schedule Variance: $3,000; Cost Variance: -$3,000" at bounding box center [448, 247] width 430 height 28
click at [233, 230] on input "b. Schedule Variance: $3,000; Cost Variance: -$3,000" at bounding box center [233, 225] width 0 height 9
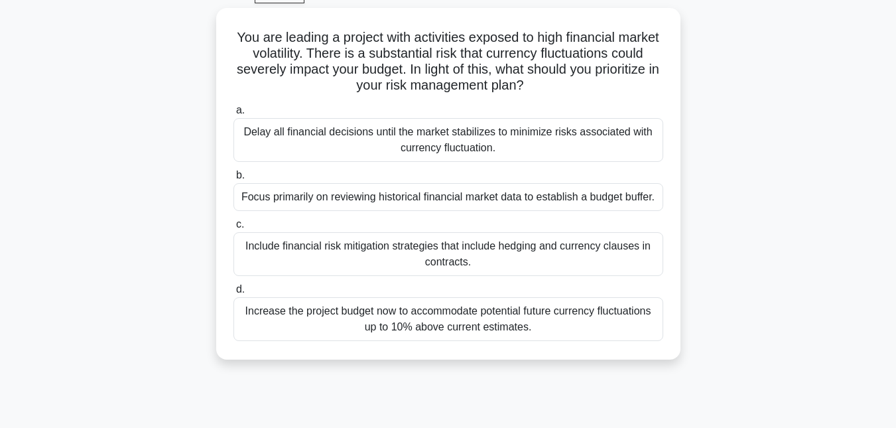
scroll to position [70, 0]
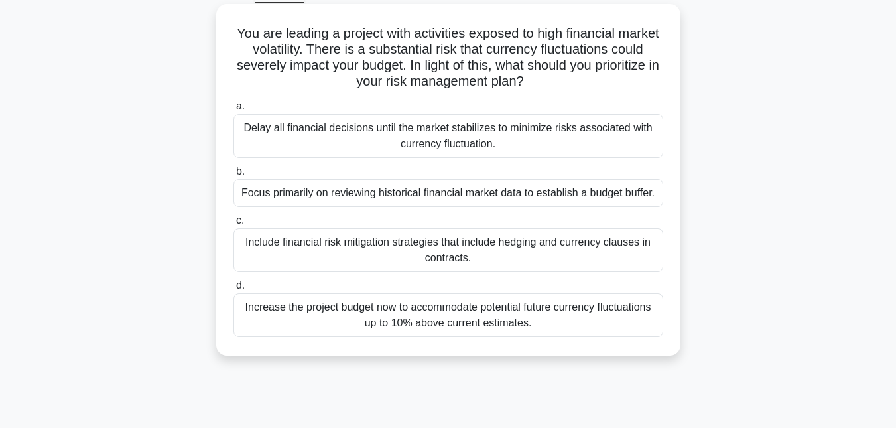
click at [604, 186] on div "Focus primarily on reviewing historical financial market data to establish a bu…" at bounding box center [448, 193] width 430 height 28
click at [233, 176] on input "b. Focus primarily on reviewing historical financial market data to establish a…" at bounding box center [233, 171] width 0 height 9
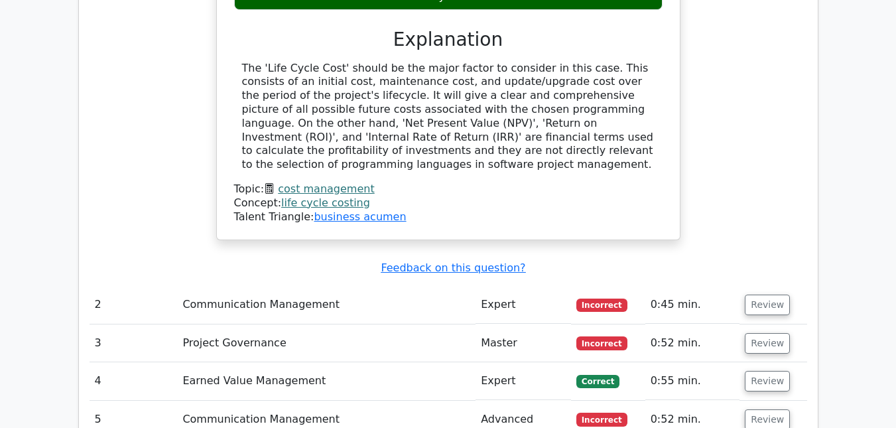
scroll to position [1496, 0]
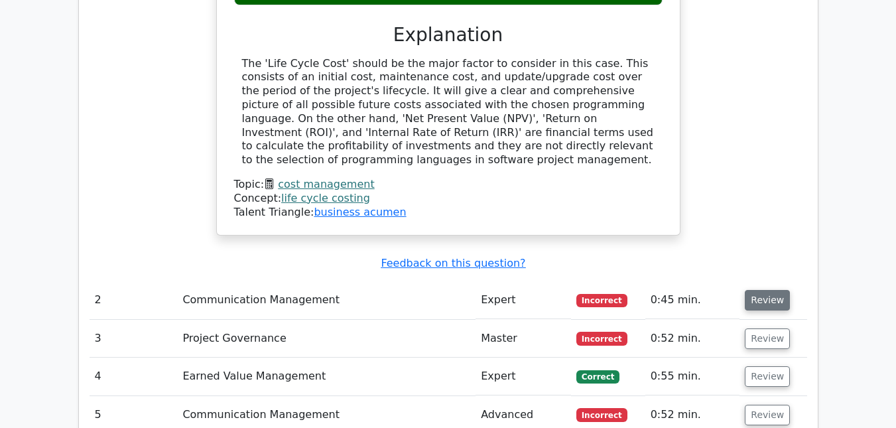
click at [756, 290] on button "Review" at bounding box center [766, 300] width 45 height 21
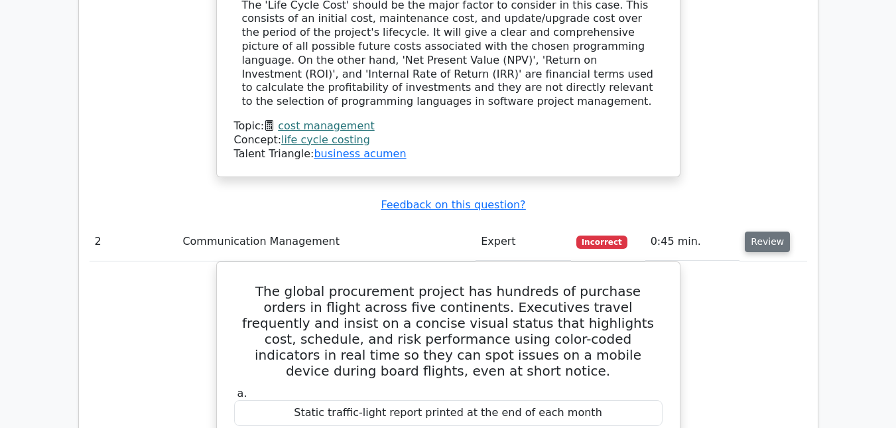
scroll to position [1551, 0]
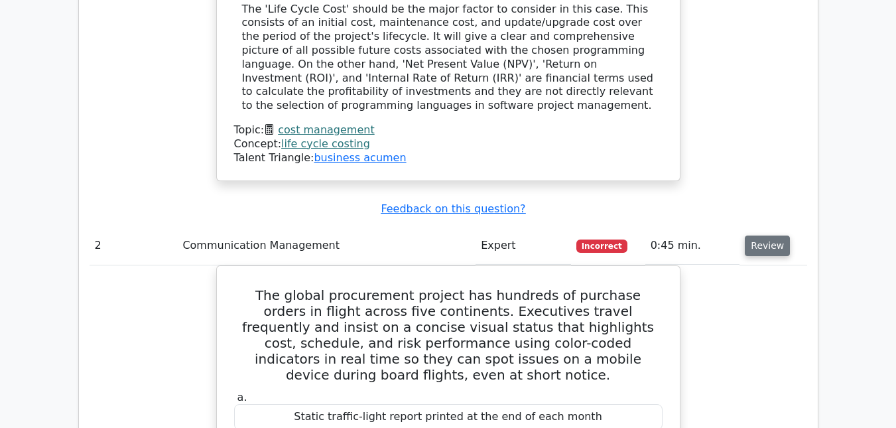
click at [760, 235] on button "Review" at bounding box center [766, 245] width 45 height 21
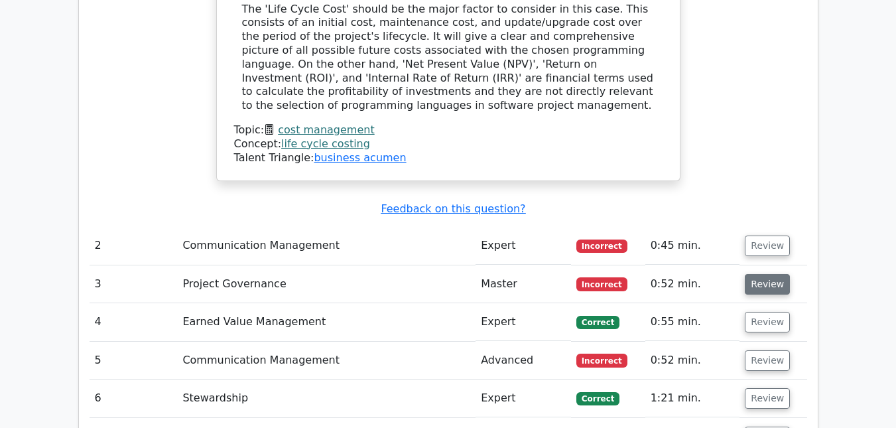
click at [756, 274] on button "Review" at bounding box center [766, 284] width 45 height 21
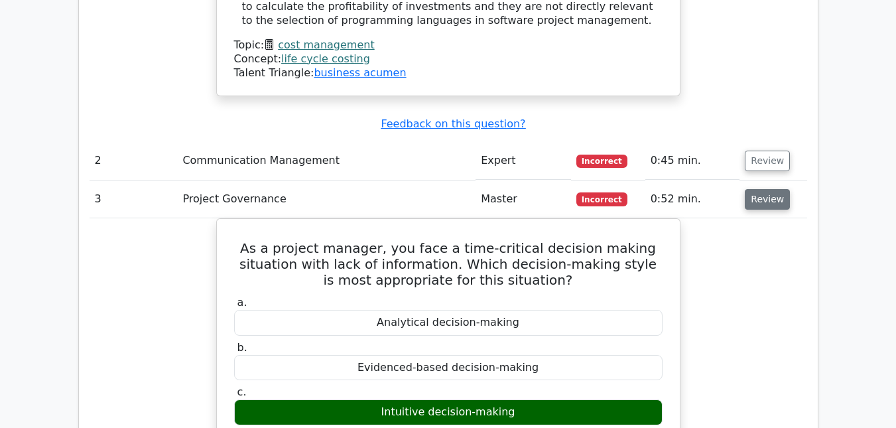
scroll to position [1636, 0]
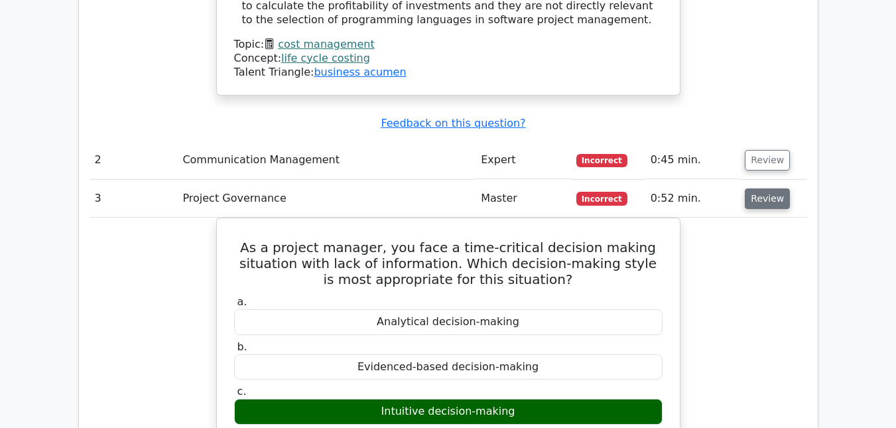
click at [780, 188] on button "Review" at bounding box center [766, 198] width 45 height 21
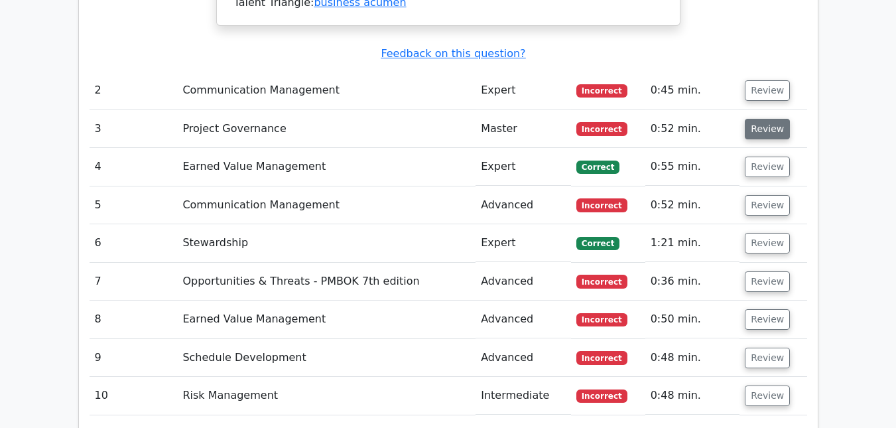
scroll to position [1707, 0]
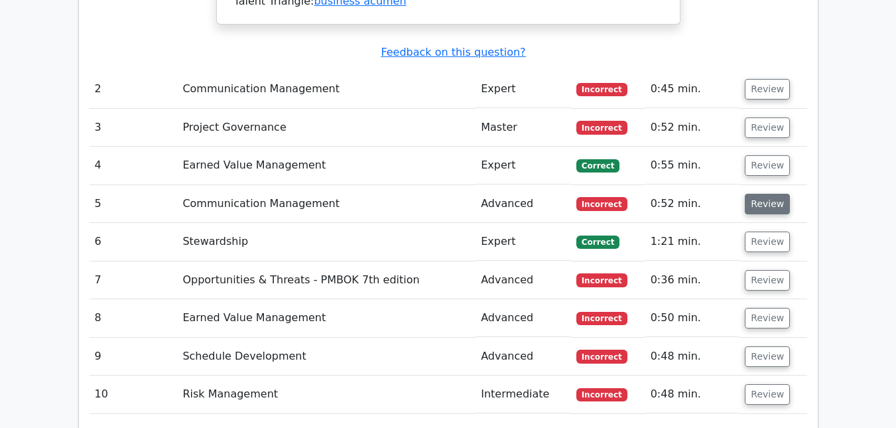
click at [774, 194] on button "Review" at bounding box center [766, 204] width 45 height 21
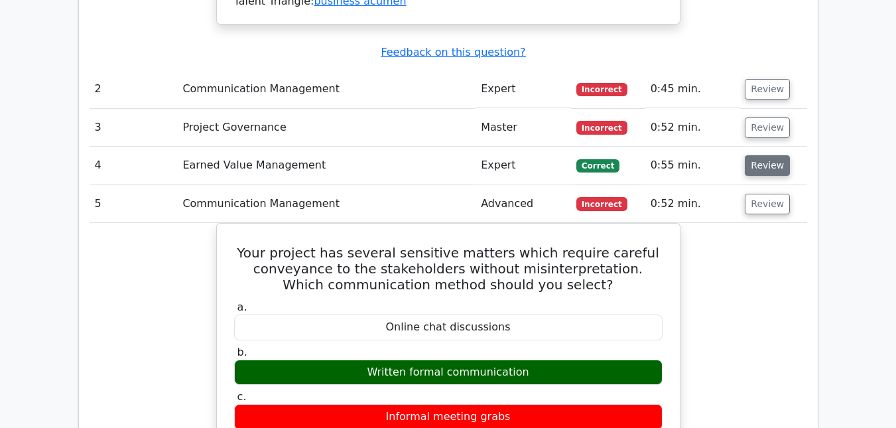
click at [757, 155] on button "Review" at bounding box center [766, 165] width 45 height 21
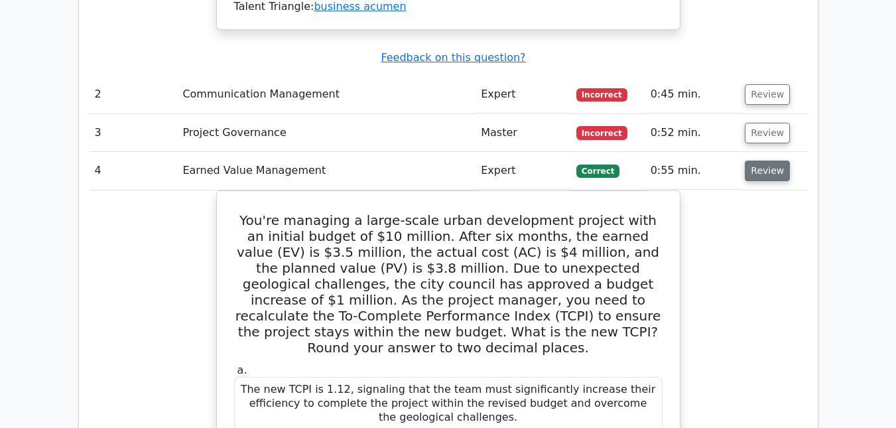
scroll to position [1700, 0]
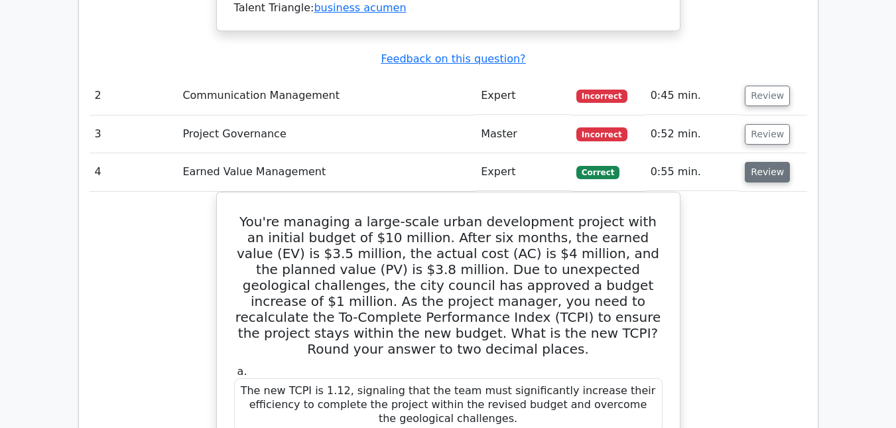
click at [757, 162] on button "Review" at bounding box center [766, 172] width 45 height 21
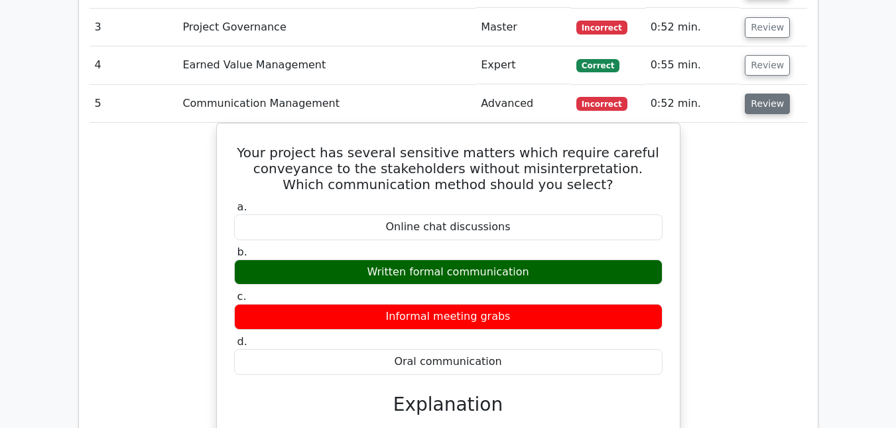
scroll to position [1805, 0]
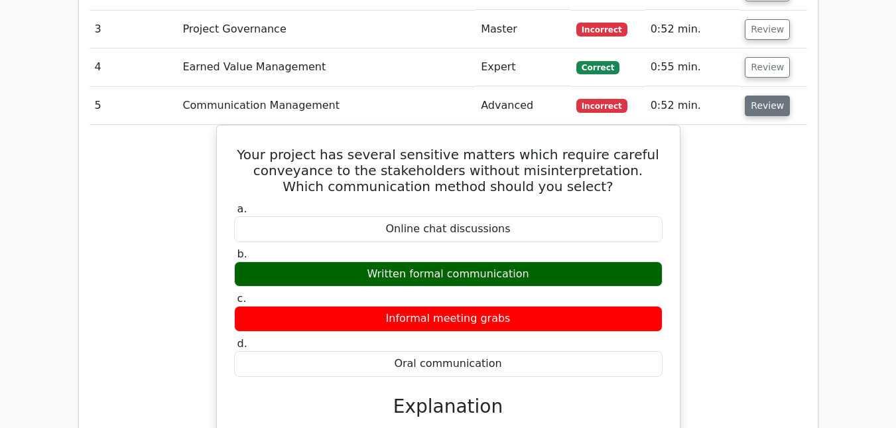
click at [770, 95] on button "Review" at bounding box center [766, 105] width 45 height 21
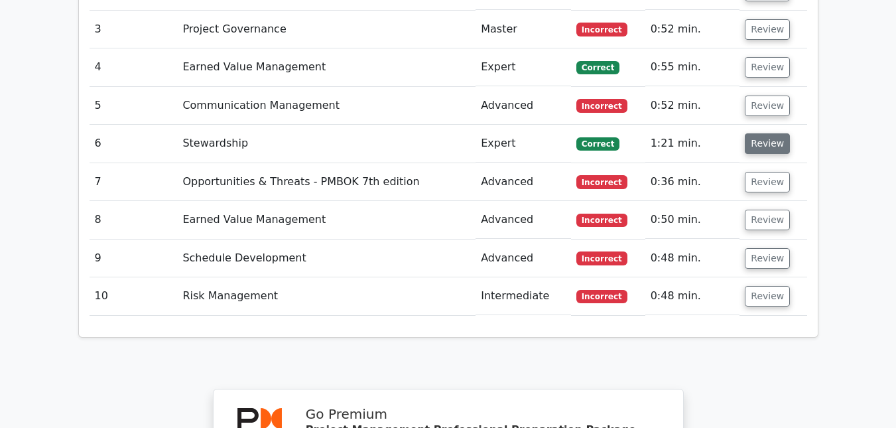
click at [764, 133] on button "Review" at bounding box center [766, 143] width 45 height 21
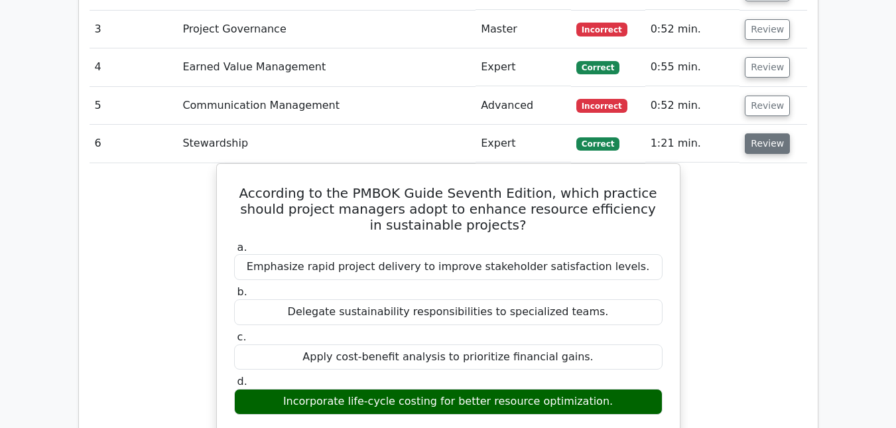
click at [764, 133] on button "Review" at bounding box center [766, 143] width 45 height 21
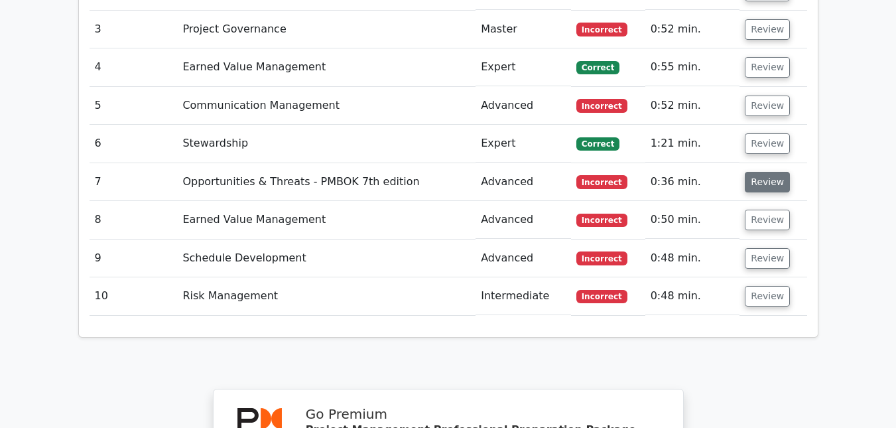
click at [760, 172] on button "Review" at bounding box center [766, 182] width 45 height 21
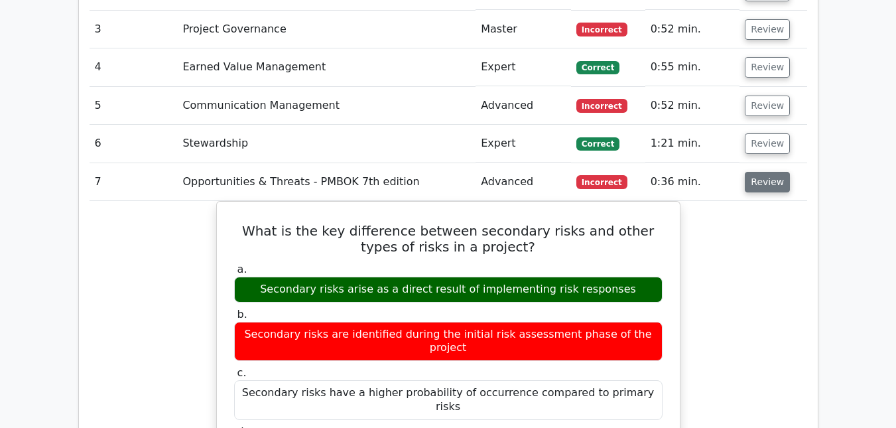
click at [760, 172] on button "Review" at bounding box center [766, 182] width 45 height 21
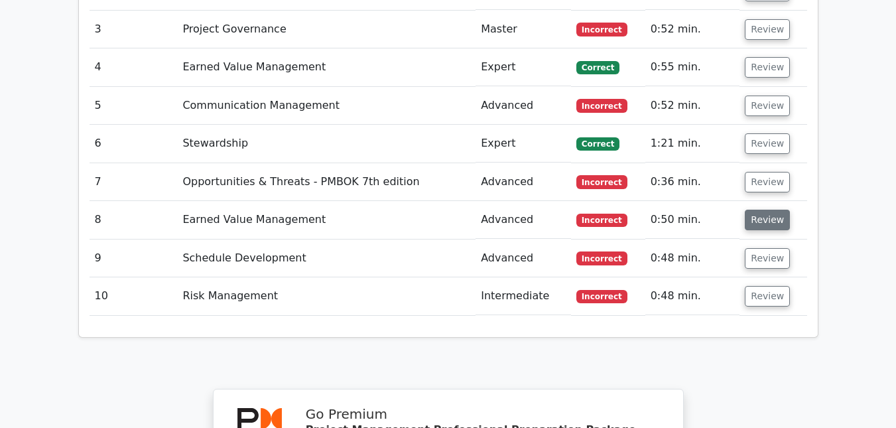
click at [760, 209] on button "Review" at bounding box center [766, 219] width 45 height 21
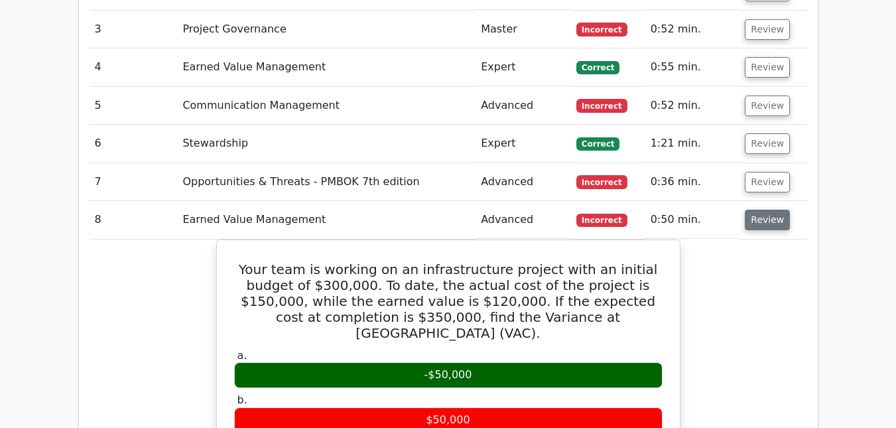
click at [760, 209] on button "Review" at bounding box center [766, 219] width 45 height 21
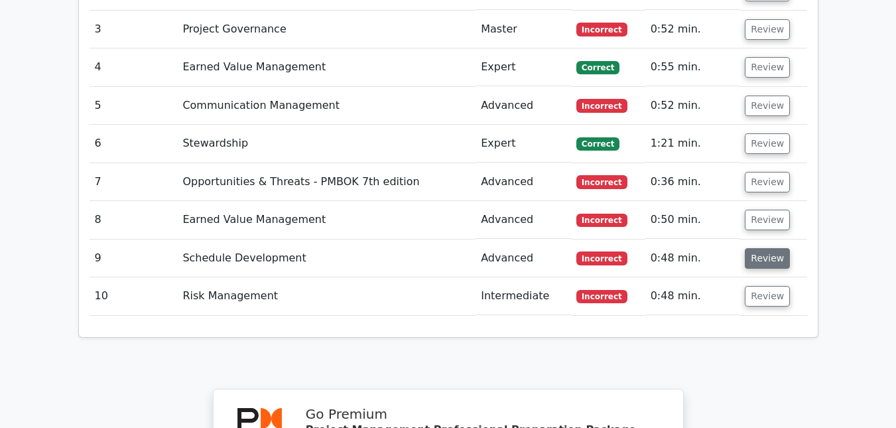
click at [758, 248] on button "Review" at bounding box center [766, 258] width 45 height 21
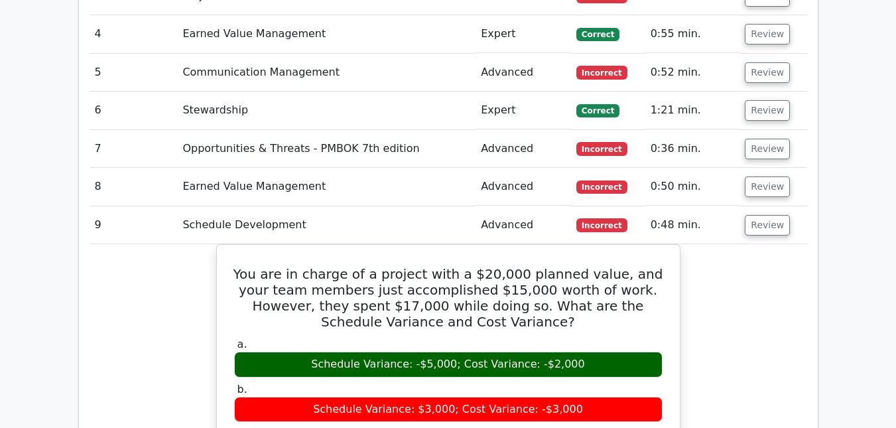
scroll to position [1838, 0]
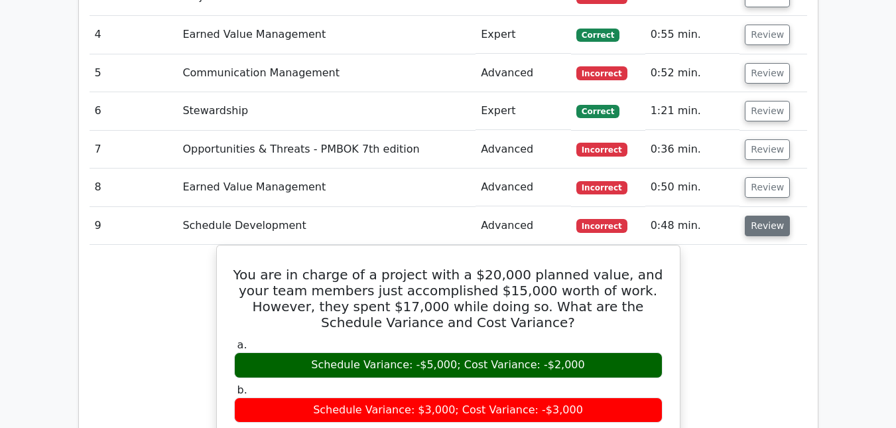
click at [758, 215] on button "Review" at bounding box center [766, 225] width 45 height 21
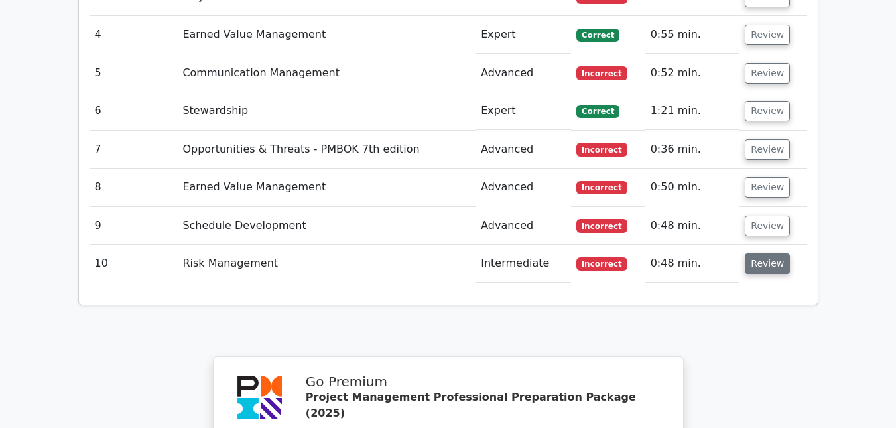
click at [758, 253] on button "Review" at bounding box center [766, 263] width 45 height 21
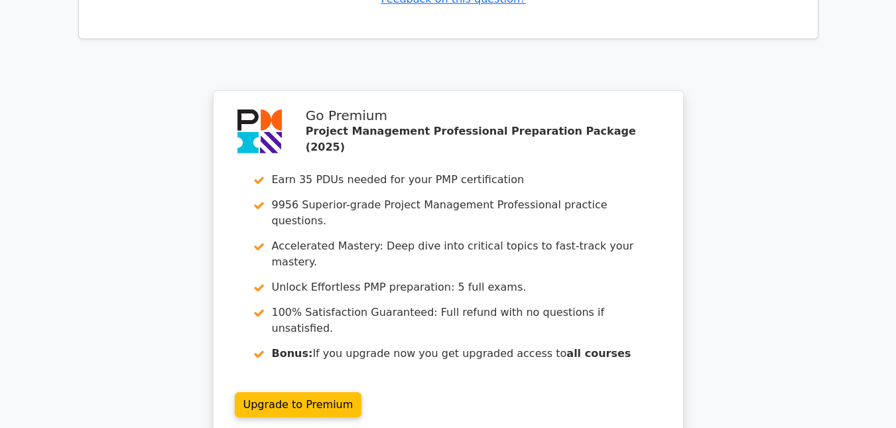
scroll to position [2912, 0]
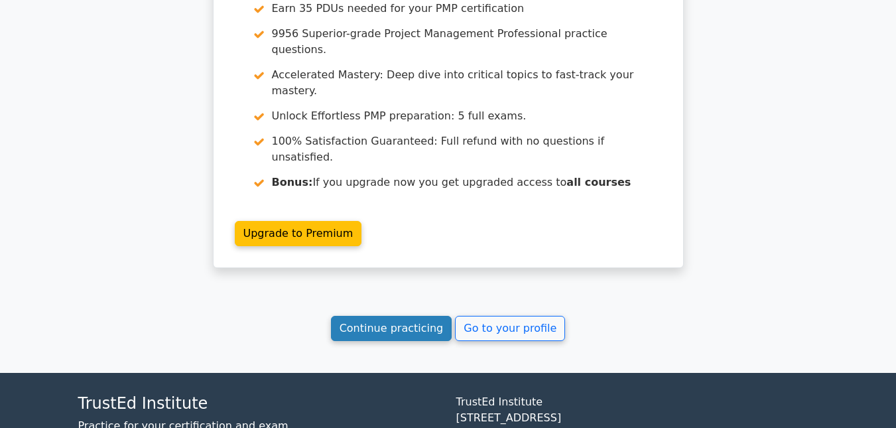
click at [414, 316] on link "Continue practicing" at bounding box center [391, 328] width 121 height 25
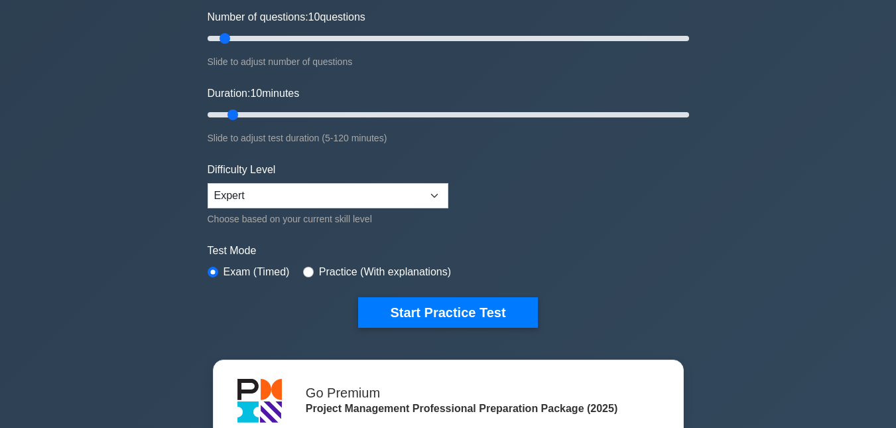
scroll to position [174, 0]
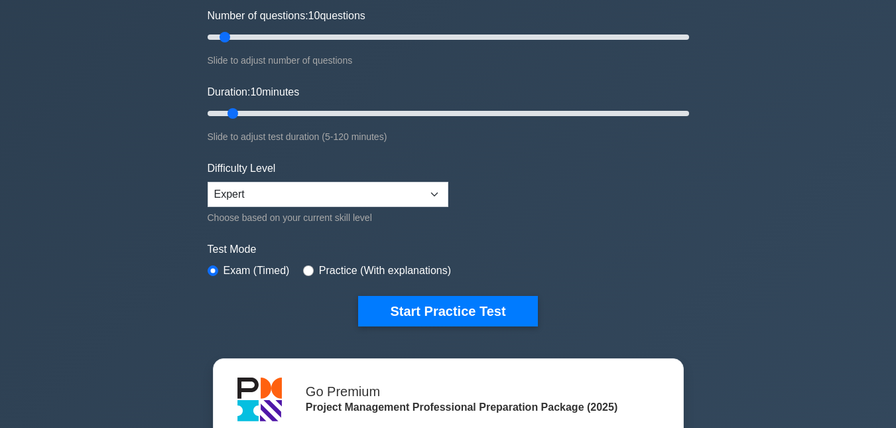
click at [819, 146] on div "Project Management Professional Customize Your Next Practice Test Topics Scope …" at bounding box center [448, 273] width 896 height 809
